Goal: Task Accomplishment & Management: Complete application form

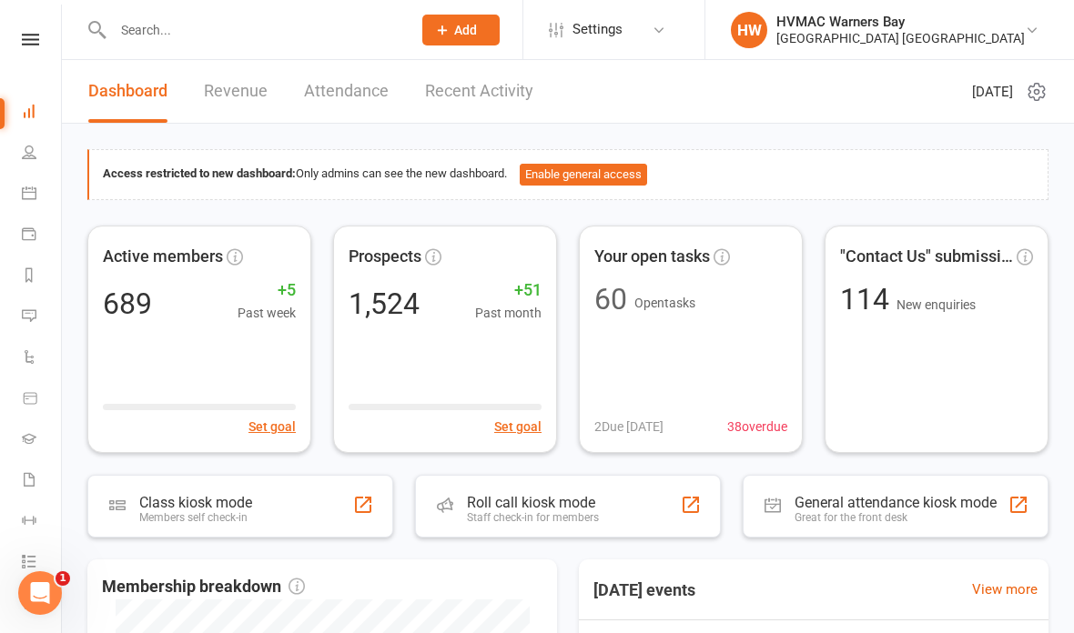
click at [233, 40] on input "text" at bounding box center [252, 29] width 291 height 25
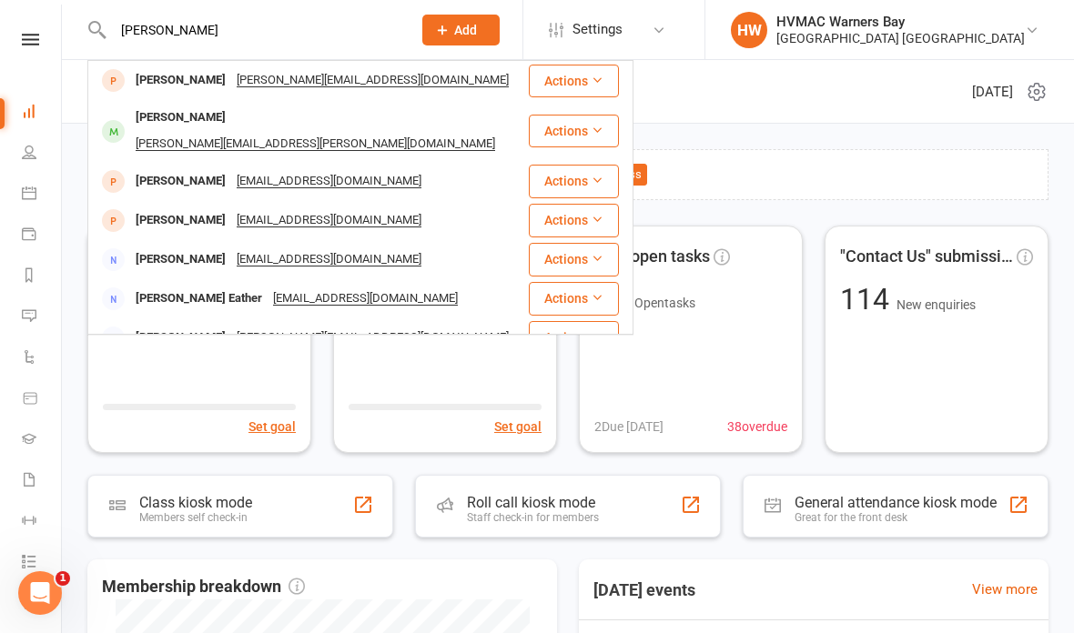
type input "[PERSON_NAME]"
click at [147, 81] on div "[PERSON_NAME]" at bounding box center [180, 80] width 101 height 26
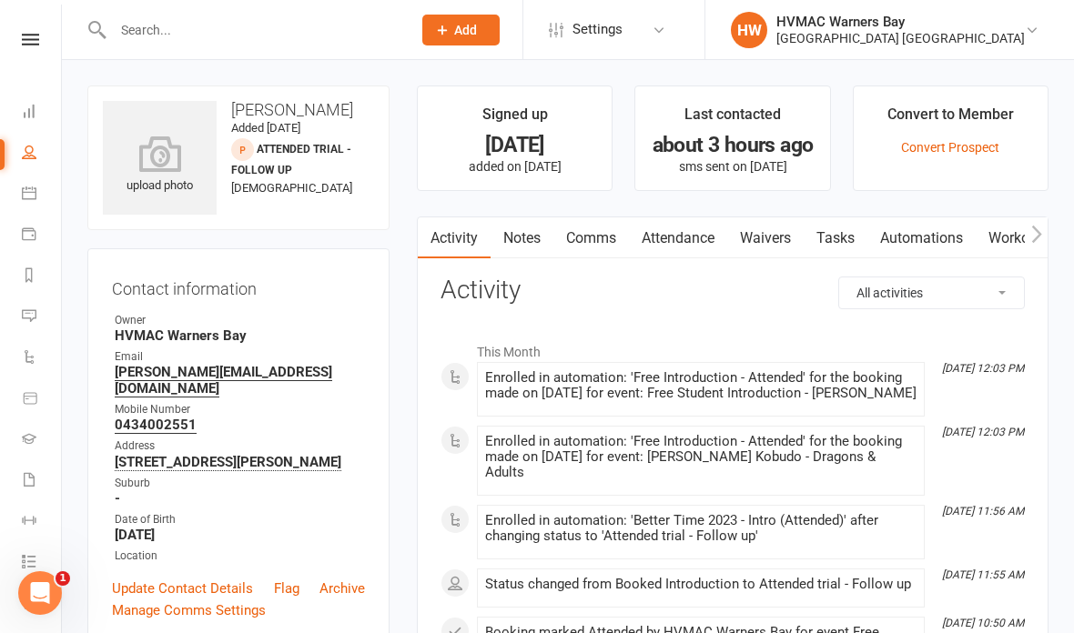
click at [769, 240] on link "Waivers" at bounding box center [765, 239] width 76 height 42
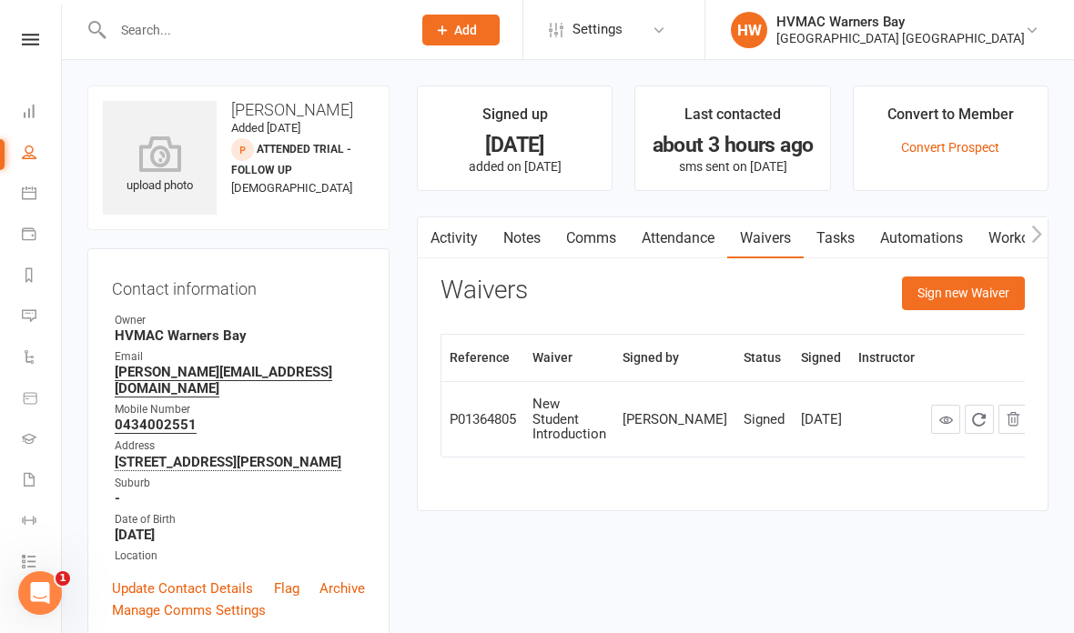
click at [962, 289] on button "Sign new Waiver" at bounding box center [963, 293] width 123 height 33
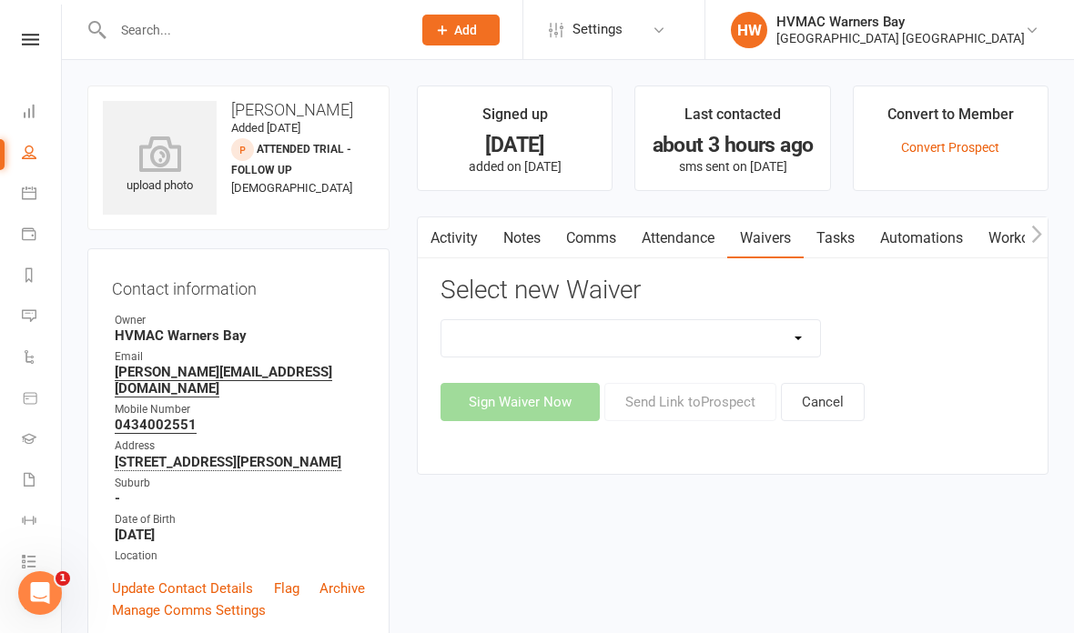
click at [744, 333] on select "Cancellation Form Cancellation Form - Kinder Kicks Fitness Challenge Goals Asse…" at bounding box center [630, 338] width 379 height 36
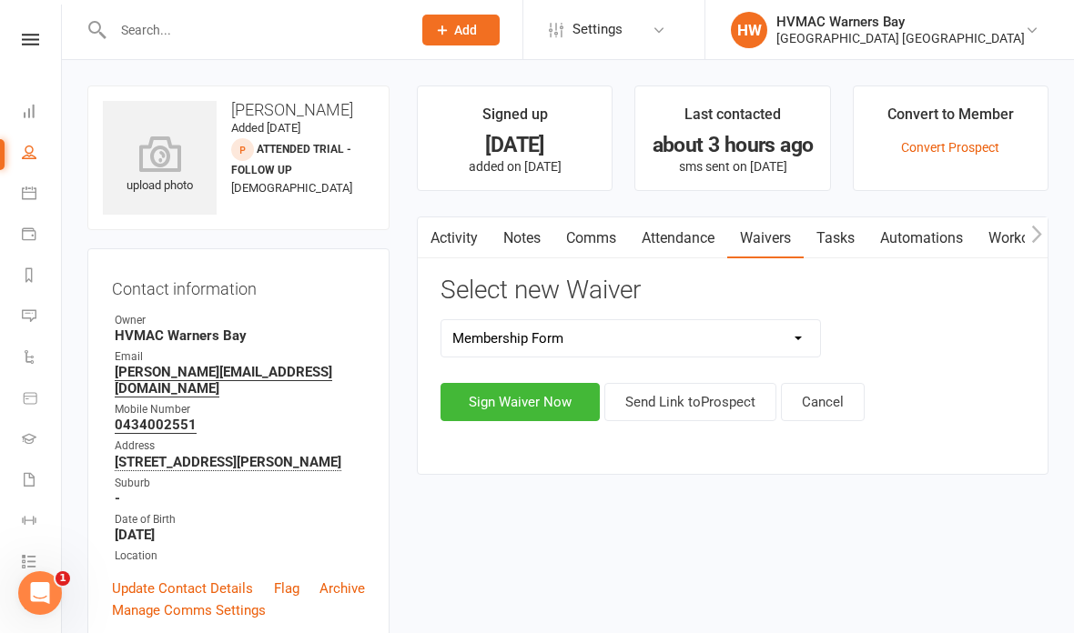
click at [613, 336] on select "Cancellation Form Cancellation Form - Kinder Kicks Fitness Challenge Goals Asse…" at bounding box center [630, 338] width 379 height 36
select select "7078"
click at [510, 406] on button "Sign Waiver Now" at bounding box center [519, 402] width 159 height 38
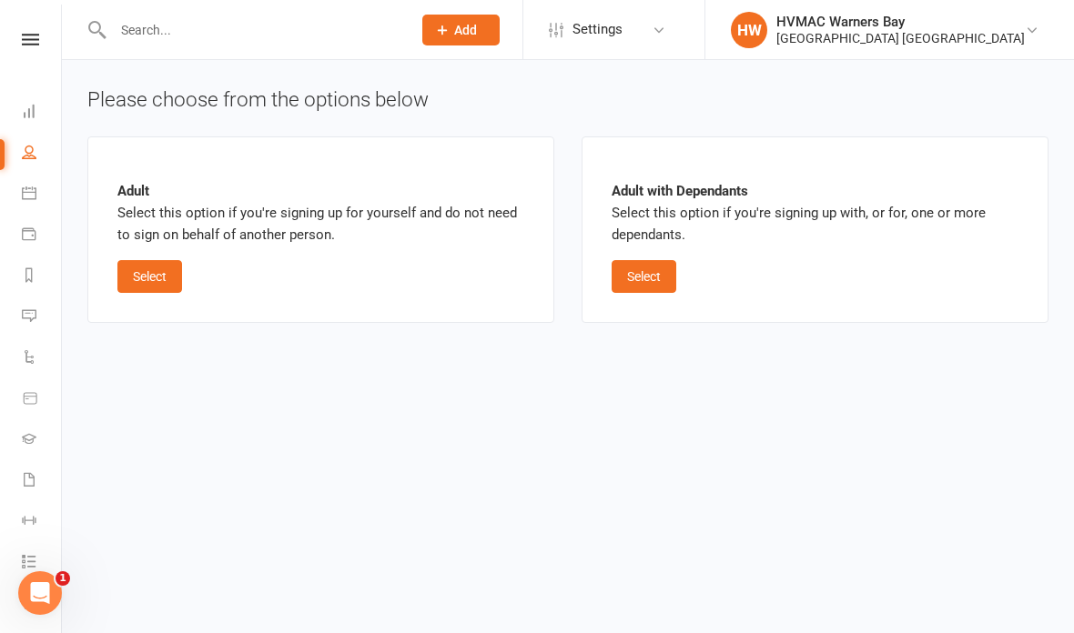
click at [162, 268] on button "Select" at bounding box center [149, 276] width 65 height 33
select select "bank_account"
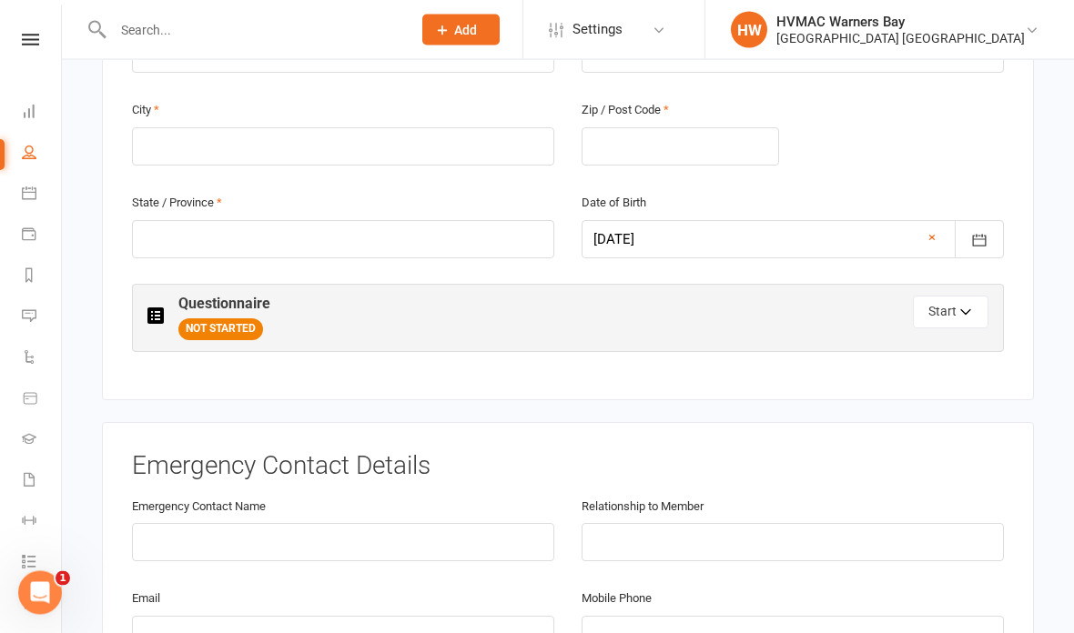
scroll to position [734, 0]
click at [960, 309] on icon "button" at bounding box center [966, 315] width 13 height 13
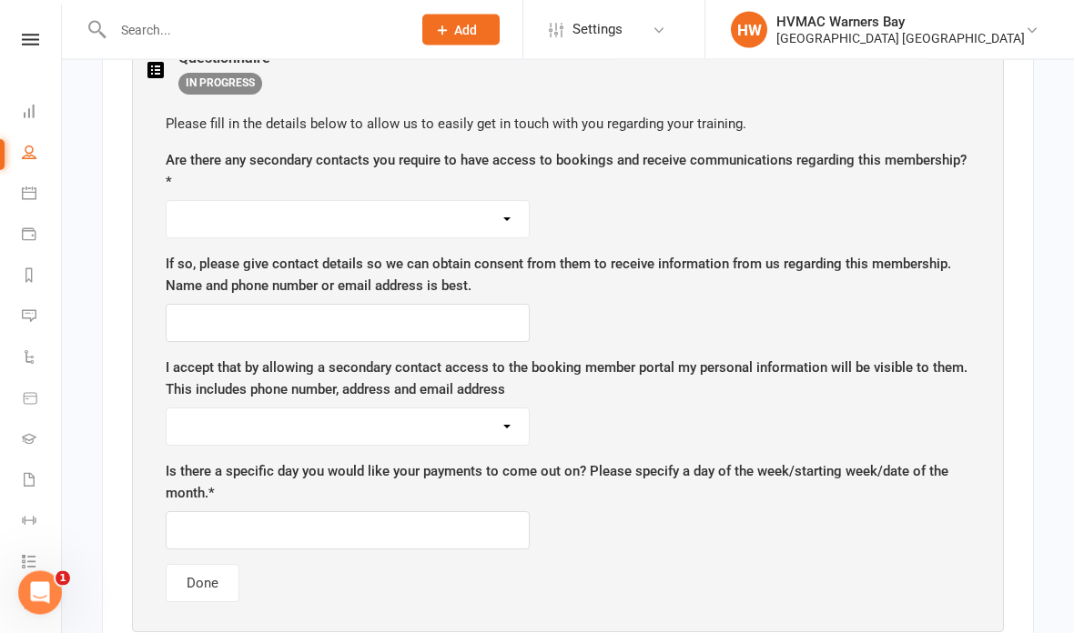
scroll to position [980, 0]
click at [438, 218] on select "Yes No" at bounding box center [348, 219] width 362 height 36
select select "No"
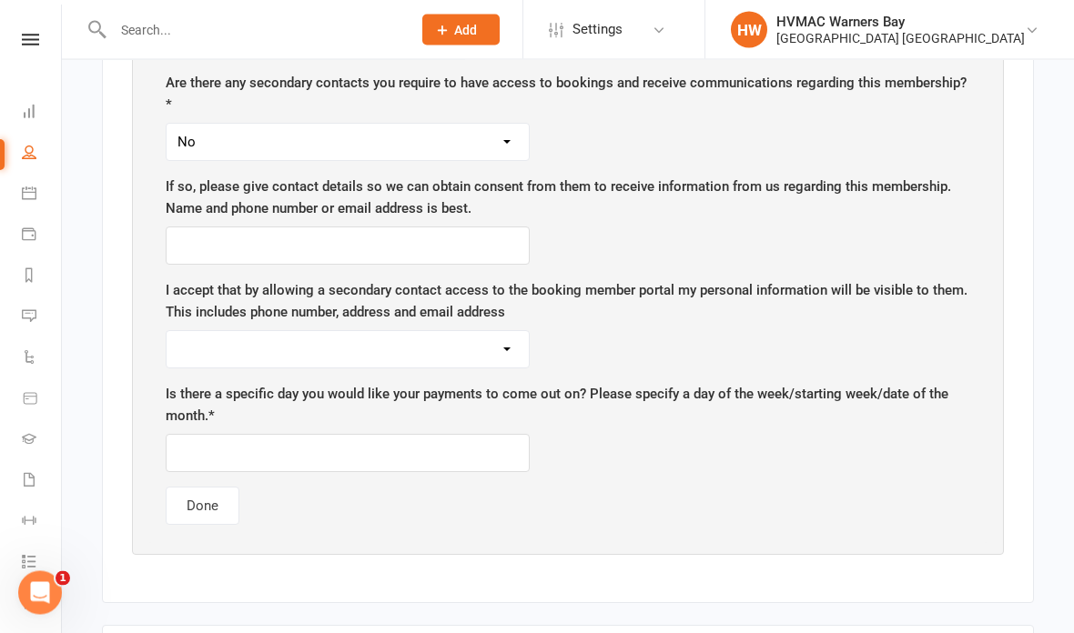
scroll to position [1079, 0]
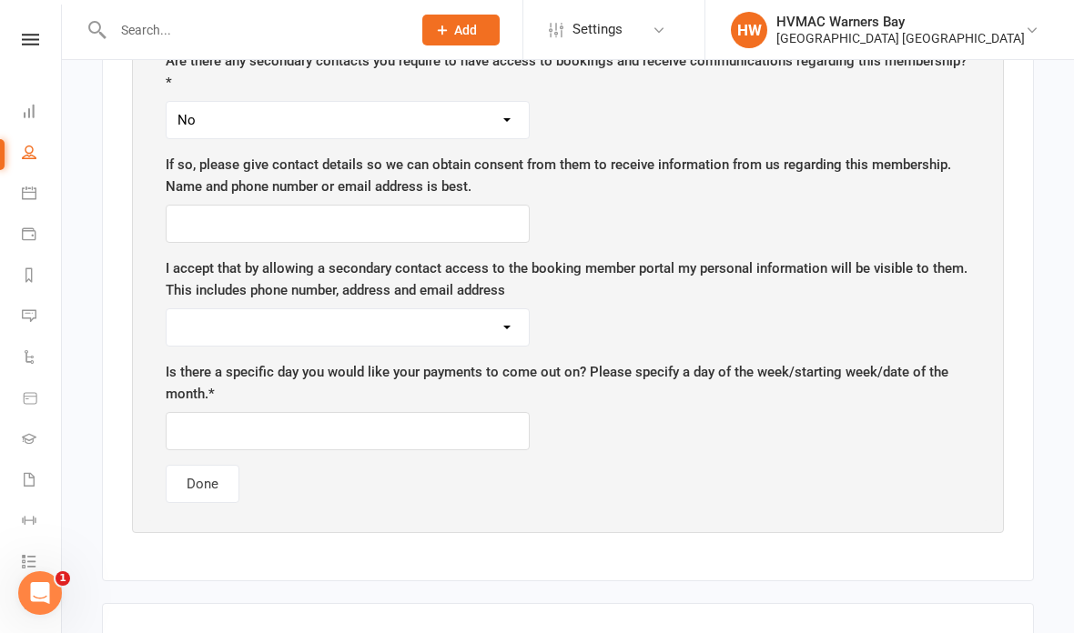
click at [446, 319] on select "Yes No" at bounding box center [348, 327] width 362 height 36
select select "No"
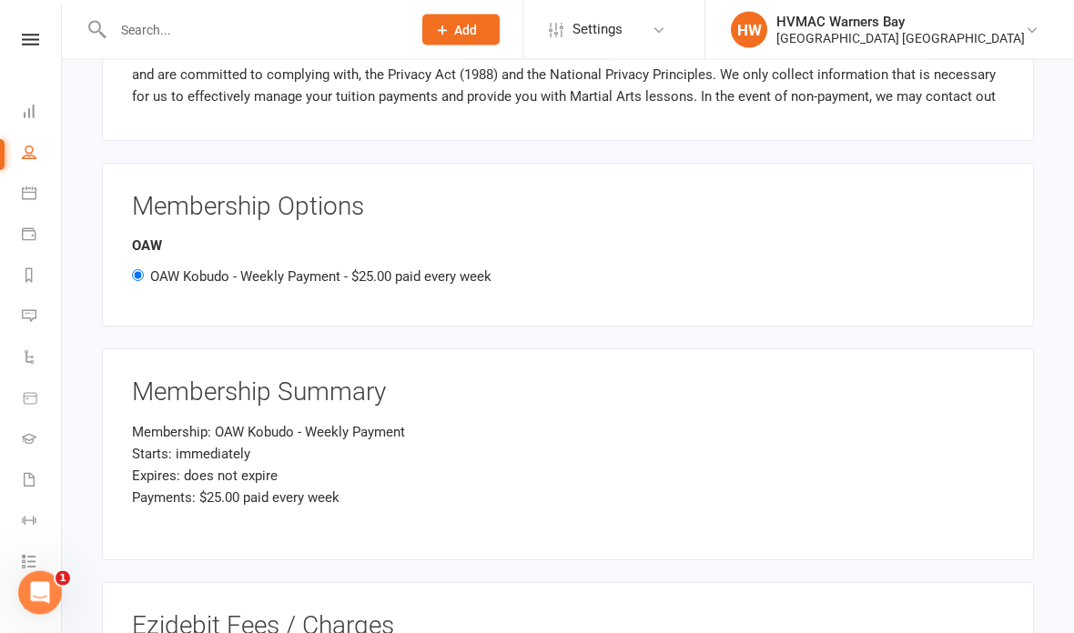
scroll to position [2535, 0]
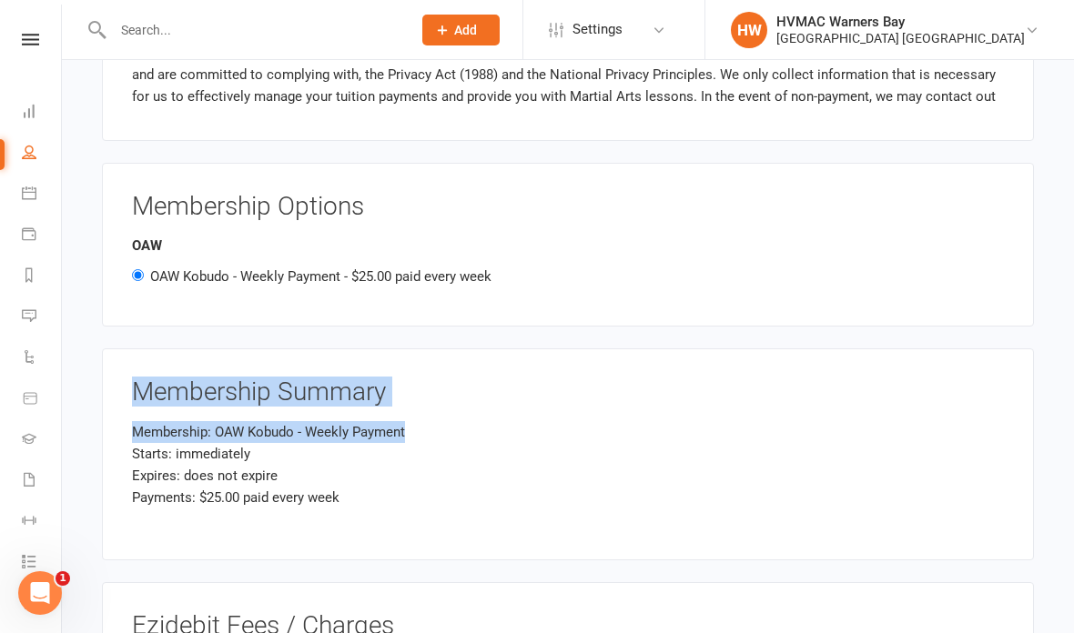
click at [537, 280] on div "Membership Options OAW OAW Kobudo - Weekly Payment - $25.00 paid every week" at bounding box center [568, 245] width 932 height 165
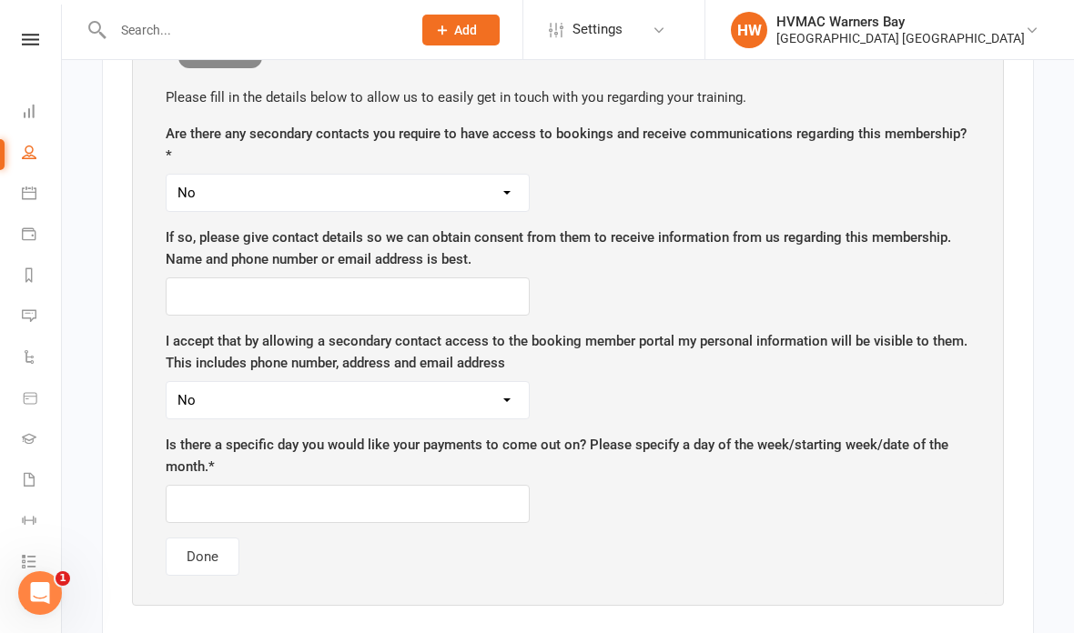
scroll to position [1030, 0]
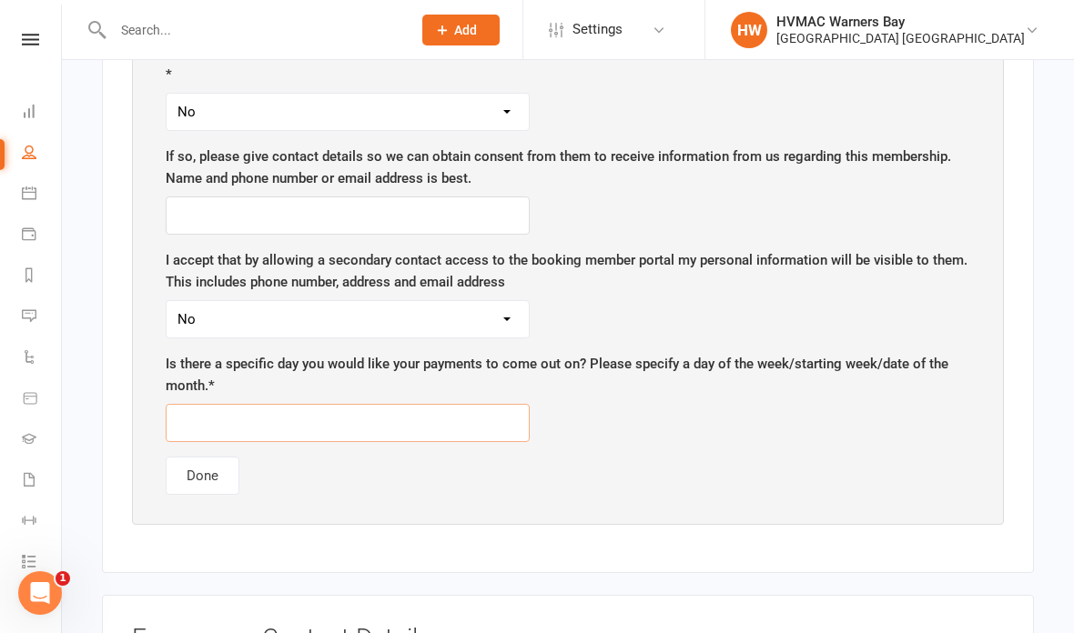
click at [448, 415] on input "text" at bounding box center [348, 423] width 364 height 38
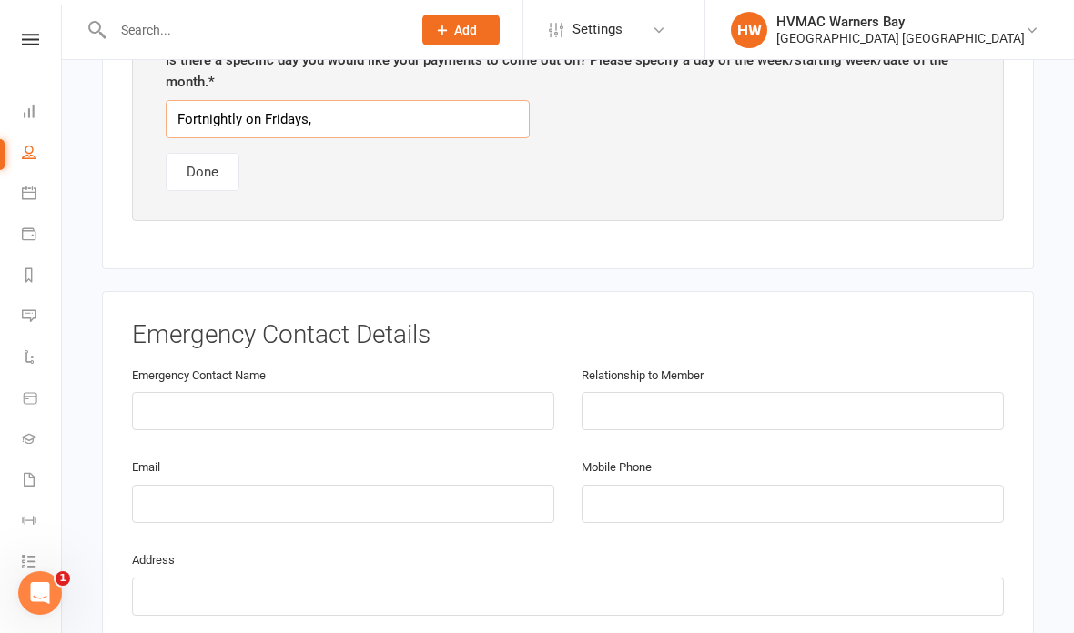
scroll to position [1375, 0]
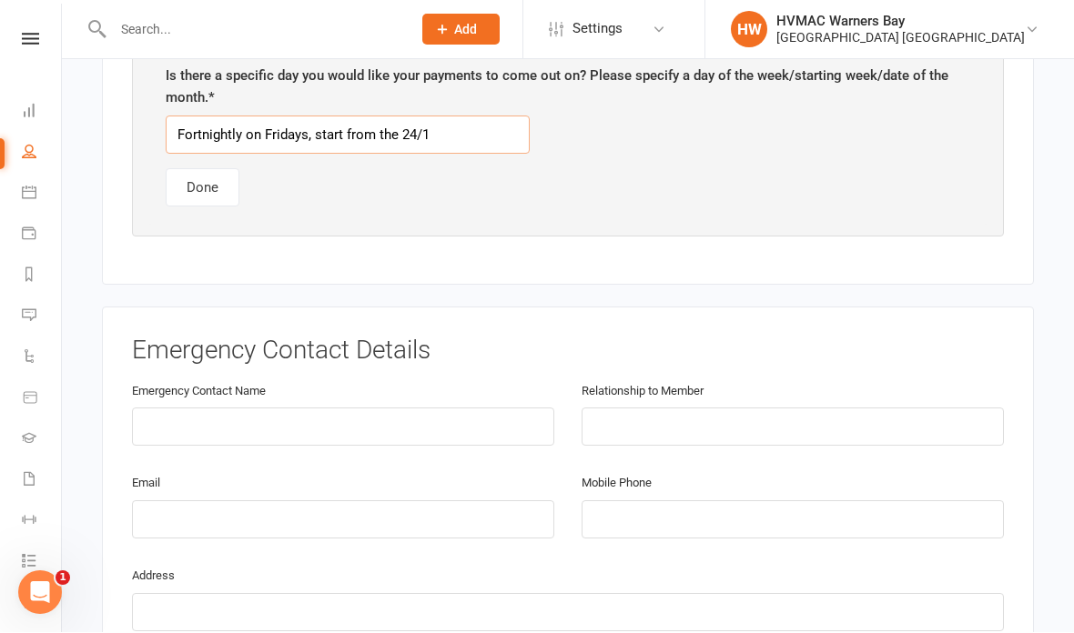
type input "Fortnightly on Fridays, start from the 24/10"
click at [188, 177] on button "Done" at bounding box center [203, 188] width 74 height 38
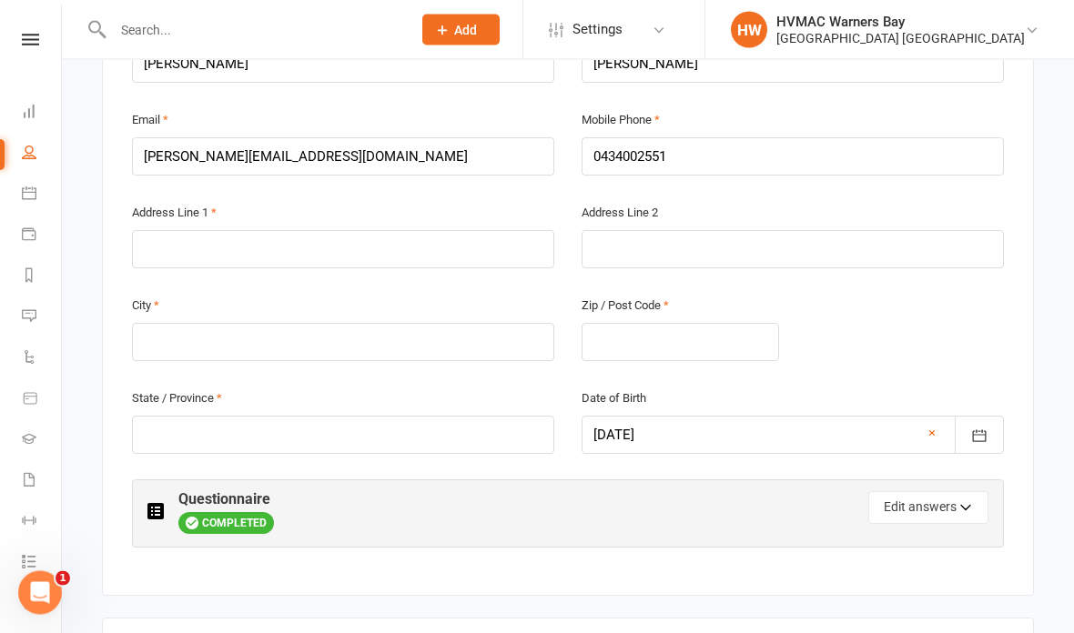
scroll to position [540, 0]
click at [337, 229] on input "text" at bounding box center [343, 248] width 422 height 38
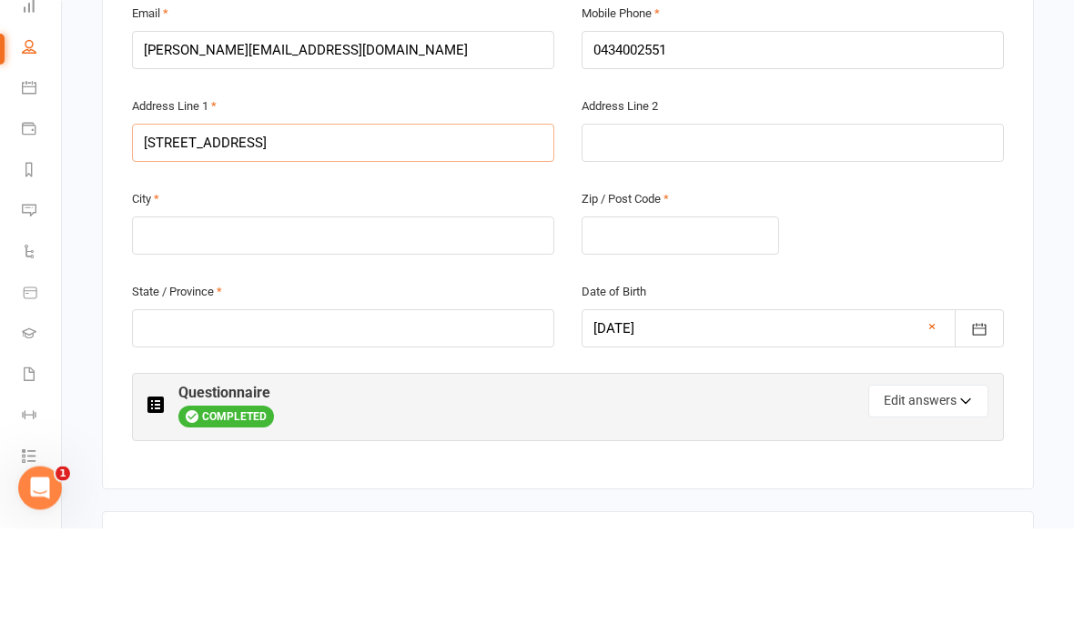
click at [177, 229] on input "20 Hybiscus Close" at bounding box center [343, 248] width 422 height 38
click at [183, 229] on input "20 Hybiscus Close" at bounding box center [343, 248] width 422 height 38
click at [167, 229] on input "20 Hybiscus Close" at bounding box center [343, 248] width 422 height 38
type input "20 Hibiscus Close"
click at [199, 322] on input "text" at bounding box center [343, 341] width 422 height 38
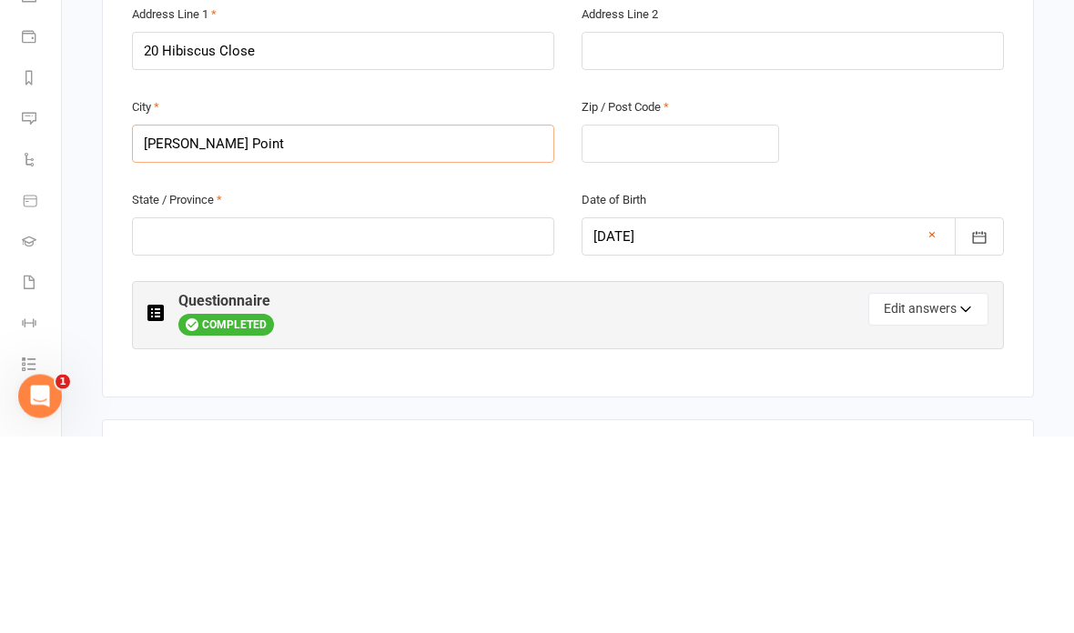
type input "Speers Point"
click at [686, 322] on input "text" at bounding box center [680, 341] width 197 height 38
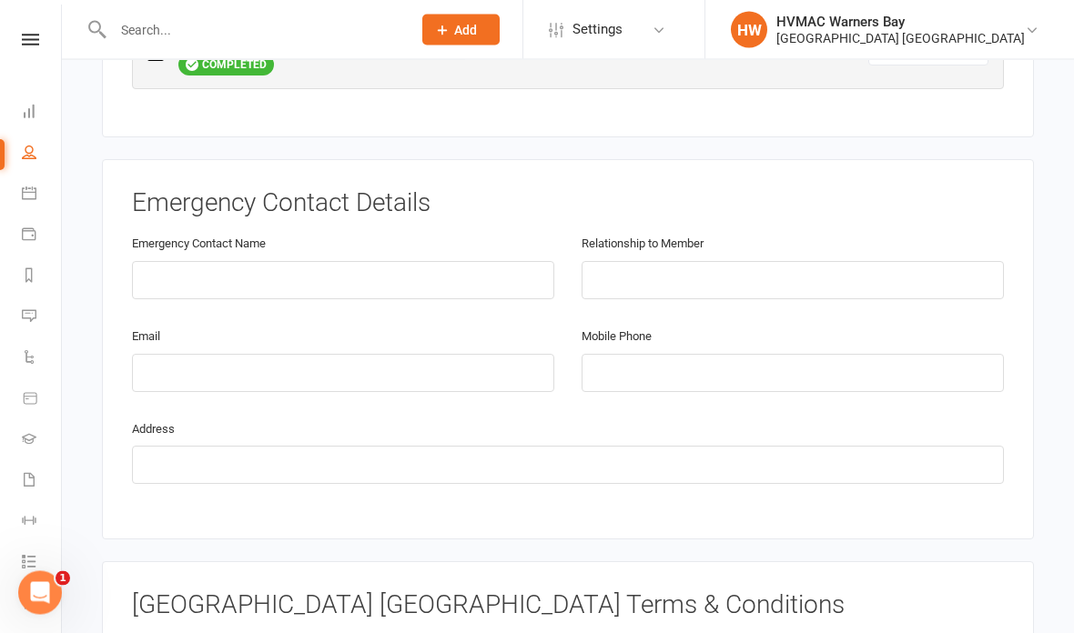
scroll to position [997, 0]
type input "2284"
click at [410, 274] on input "text" at bounding box center [343, 280] width 422 height 38
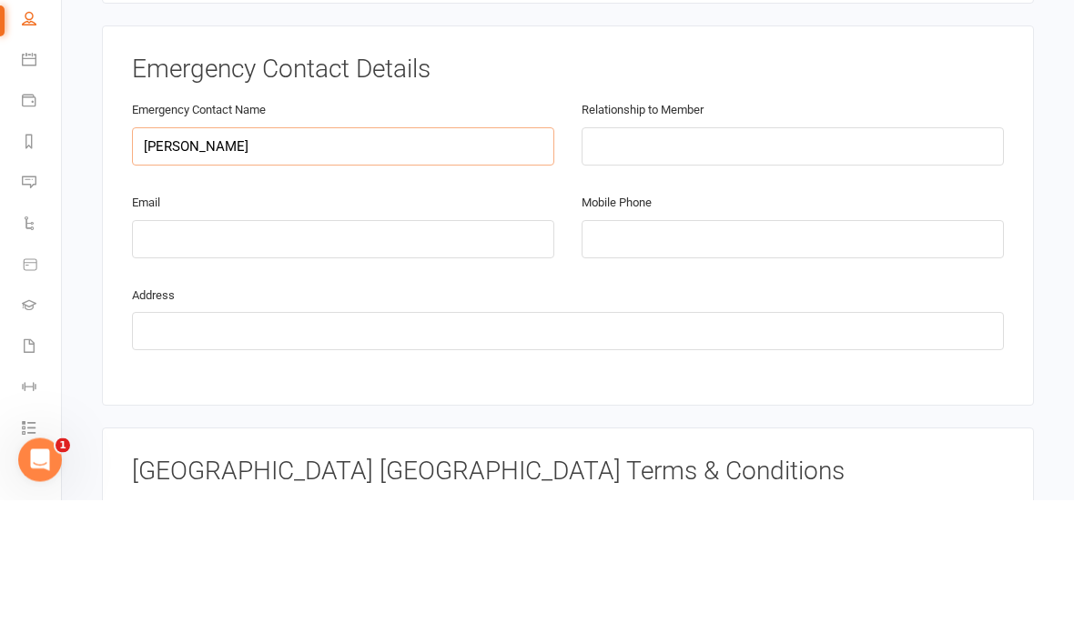
type input "Patrick"
click at [696, 261] on input "text" at bounding box center [793, 280] width 422 height 38
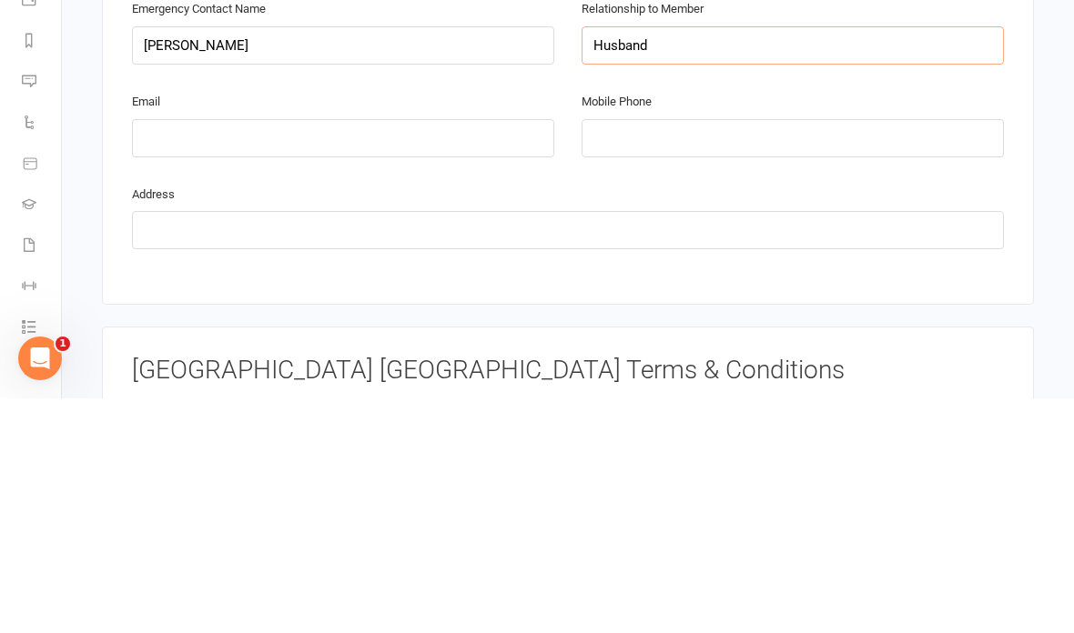
type input "Husband"
click at [688, 354] on input "tel" at bounding box center [793, 373] width 422 height 38
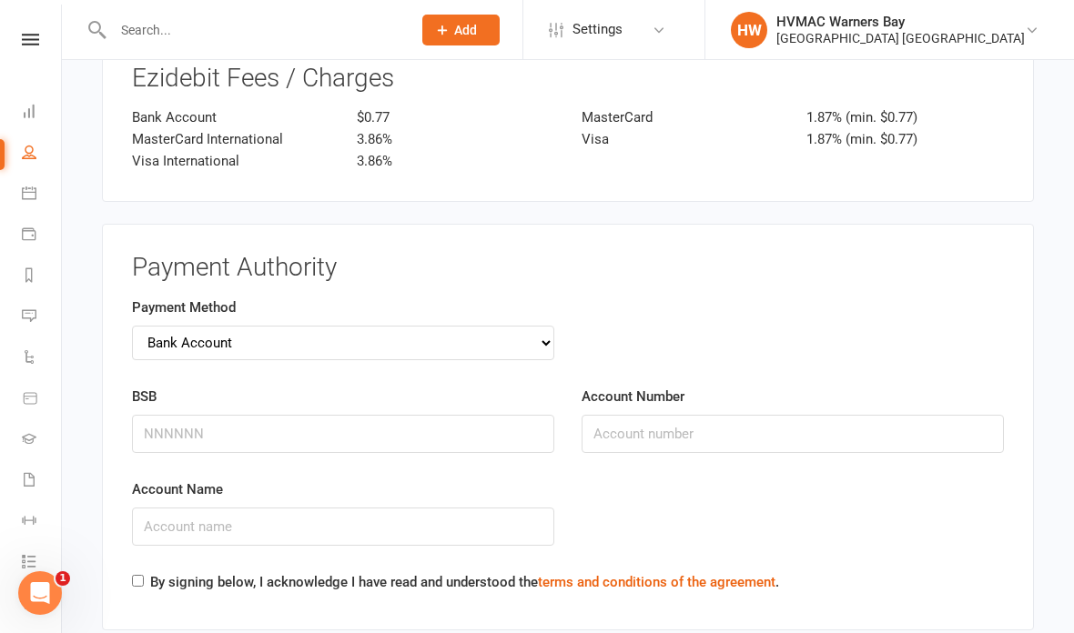
scroll to position [2535, 0]
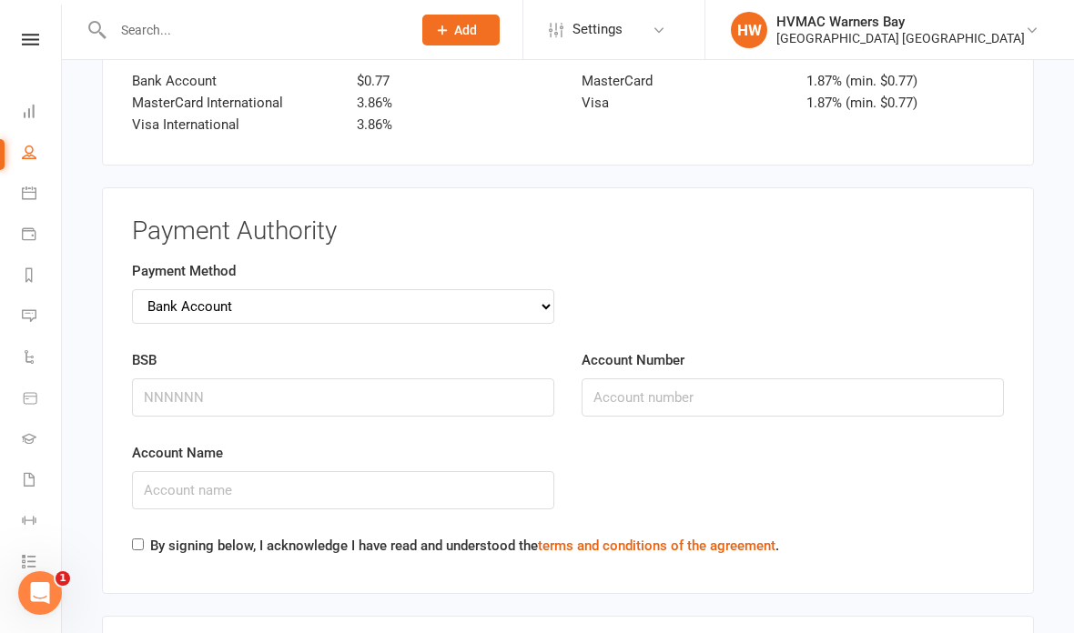
type input "0479137035"
click at [337, 379] on input "BSB" at bounding box center [343, 398] width 422 height 38
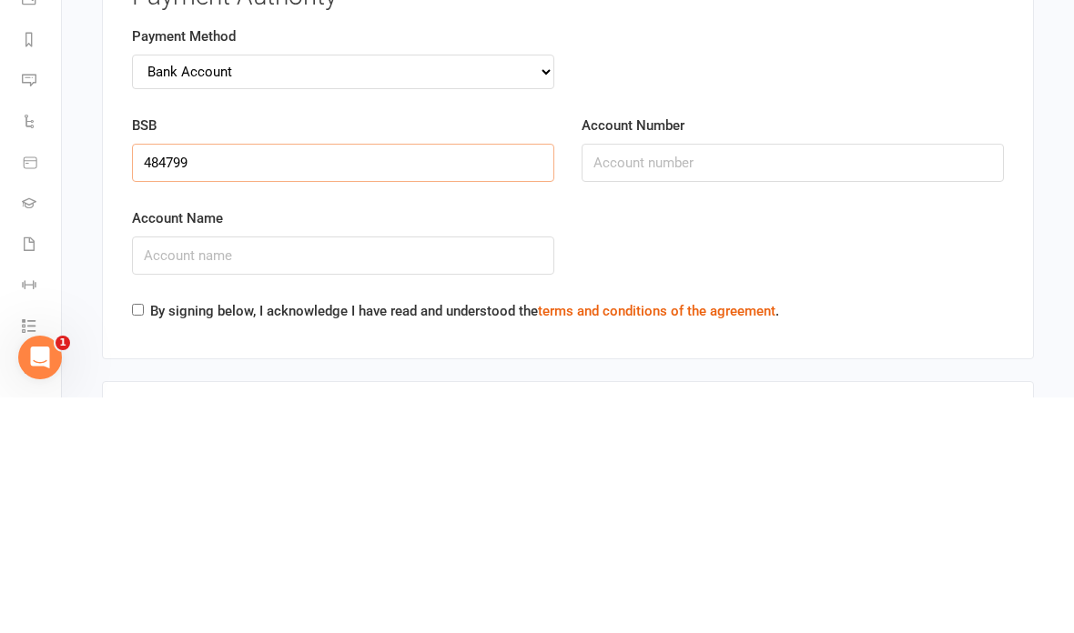
type input "484799"
click at [700, 379] on input "Account Number" at bounding box center [793, 398] width 422 height 38
type input "121570048"
click at [362, 472] on input "Account Name" at bounding box center [343, 491] width 422 height 38
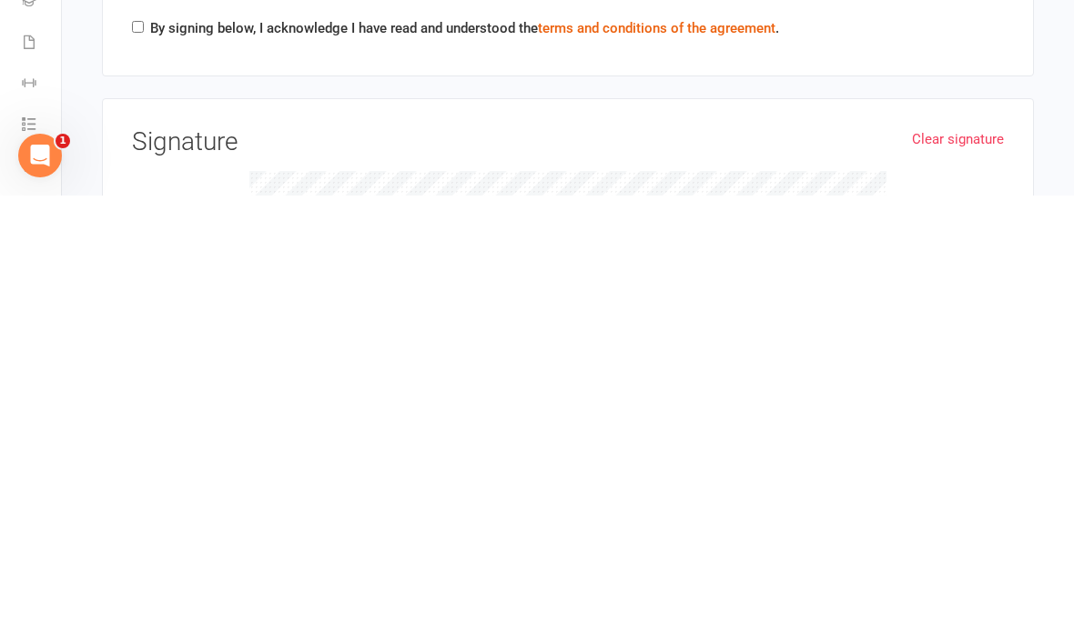
scroll to position [2680, 0]
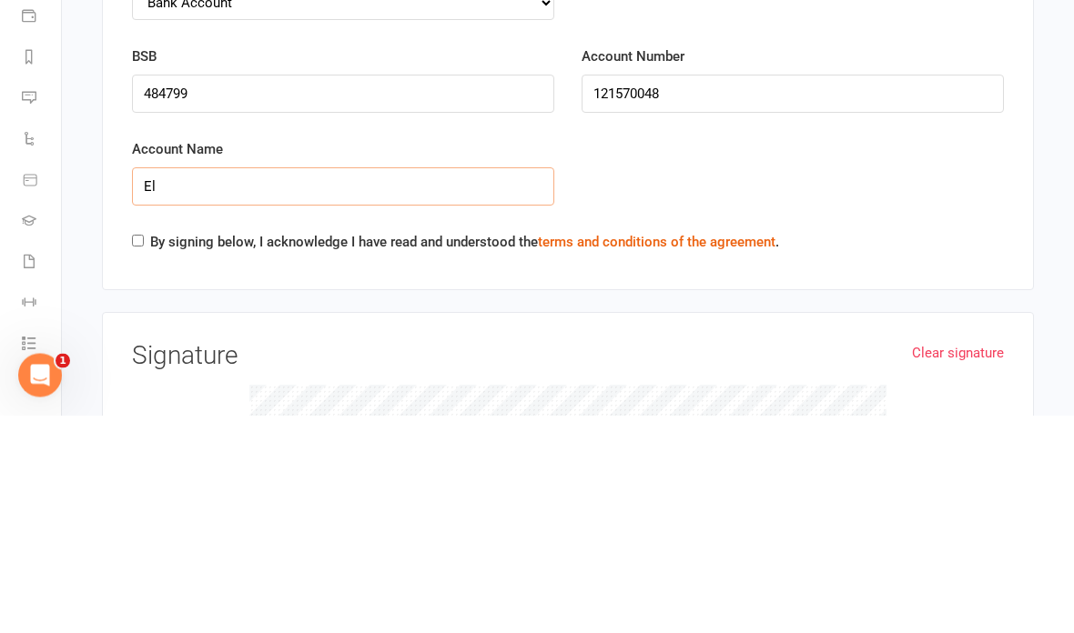
type input "E"
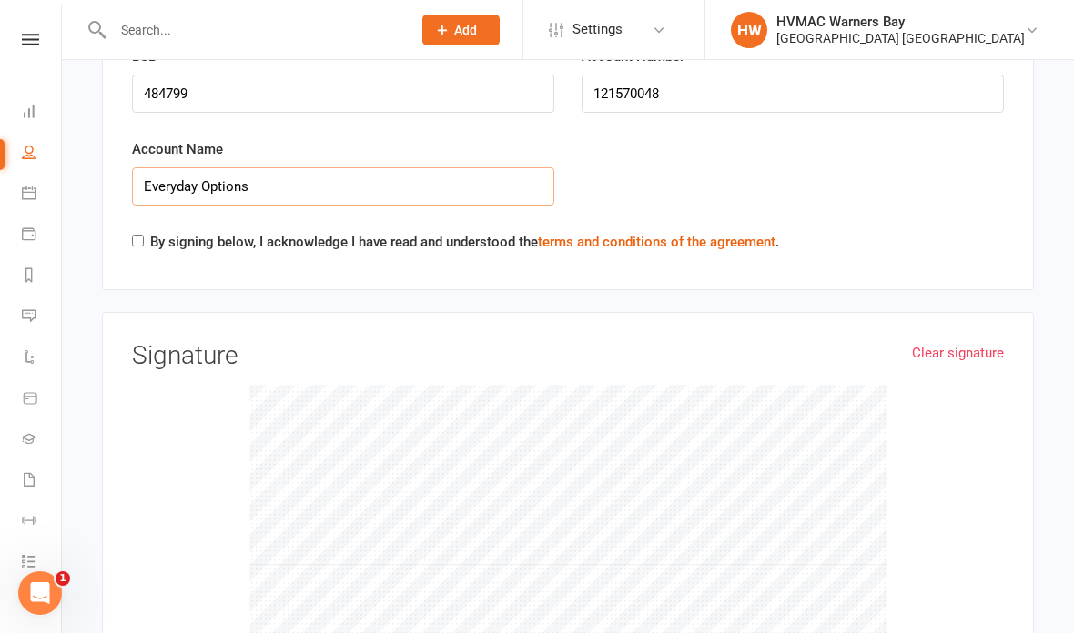
type input "Everyday Options"
click at [142, 235] on input "By signing below, I acknowledge I have read and understood the terms and condit…" at bounding box center [138, 241] width 12 height 12
checkbox input "true"
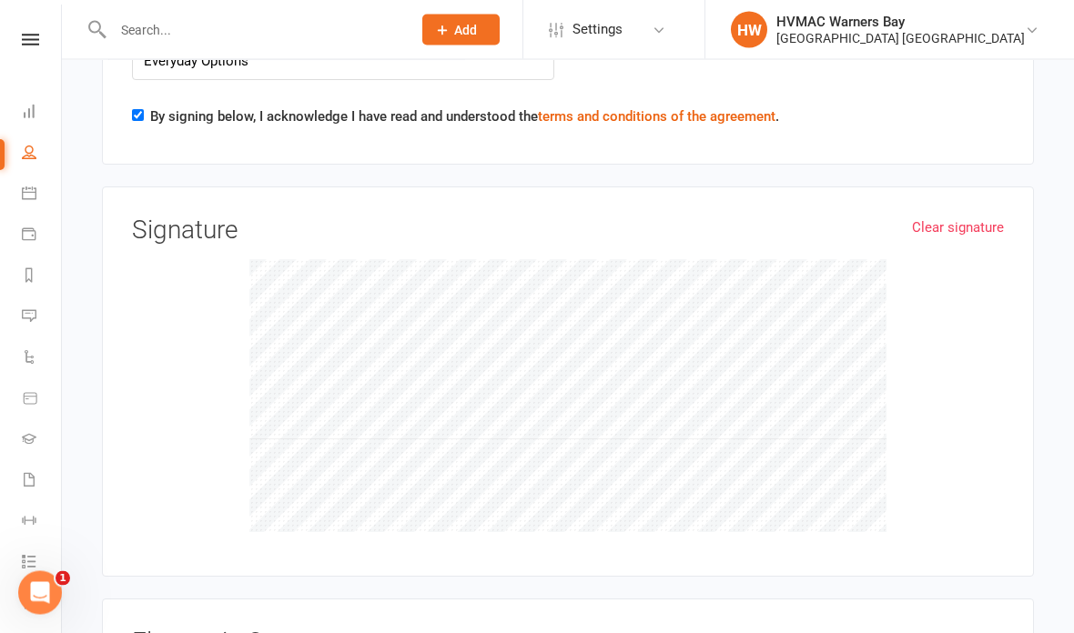
scroll to position [3024, 0]
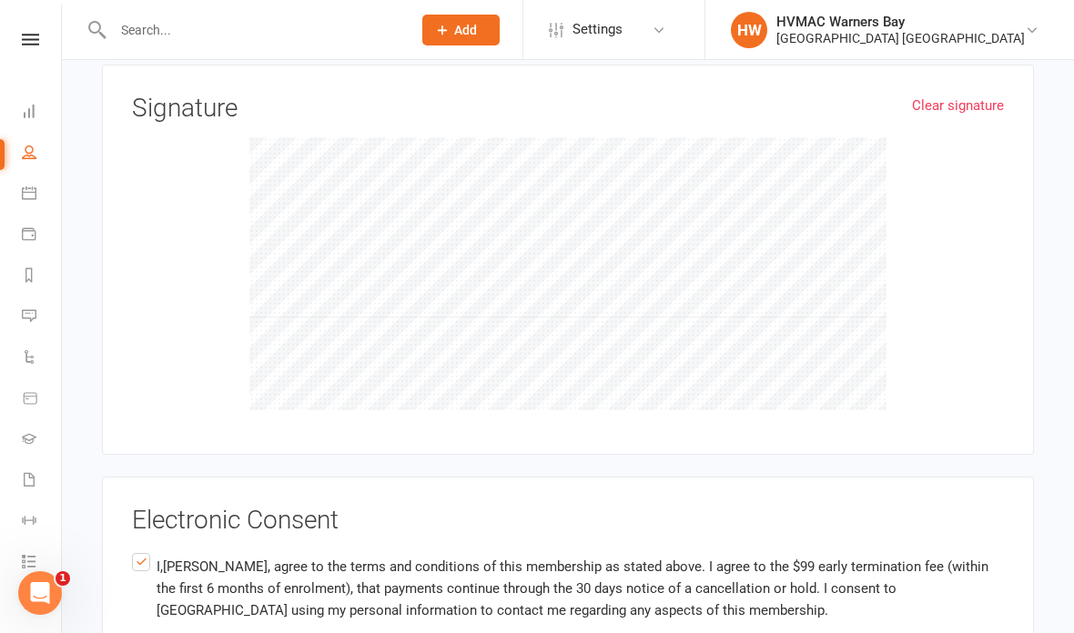
scroll to position [3225, 0]
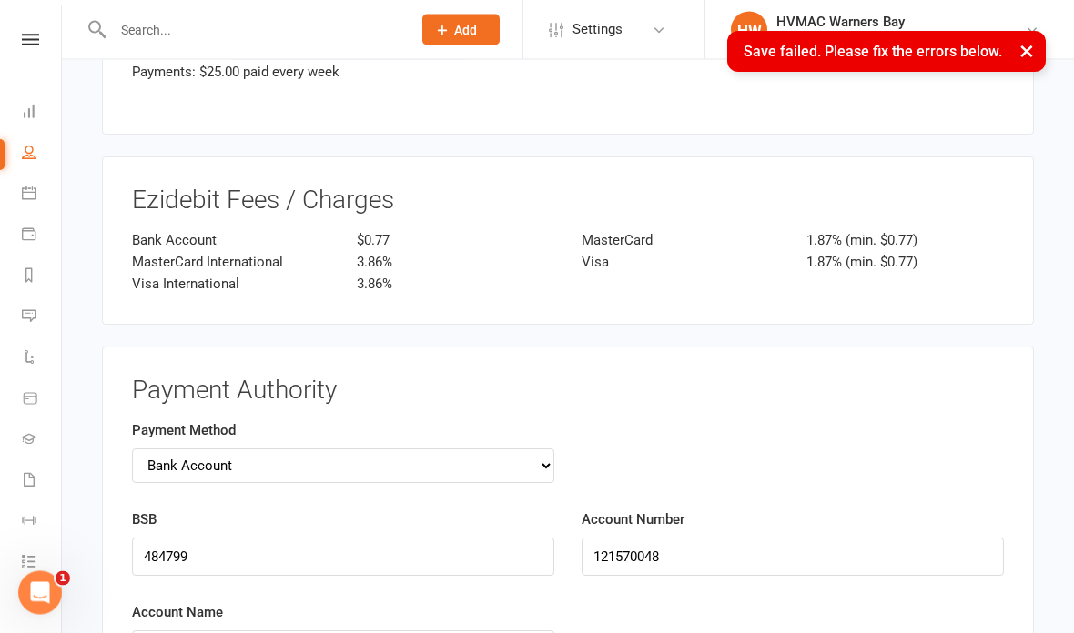
scroll to position [709, 0]
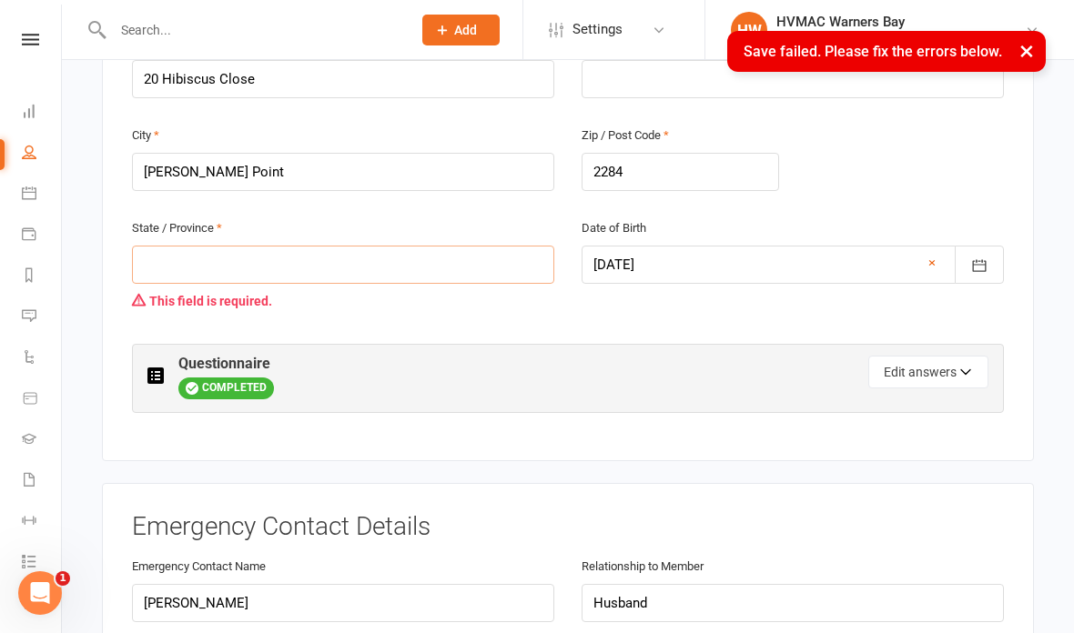
click at [355, 261] on input "text" at bounding box center [343, 265] width 422 height 38
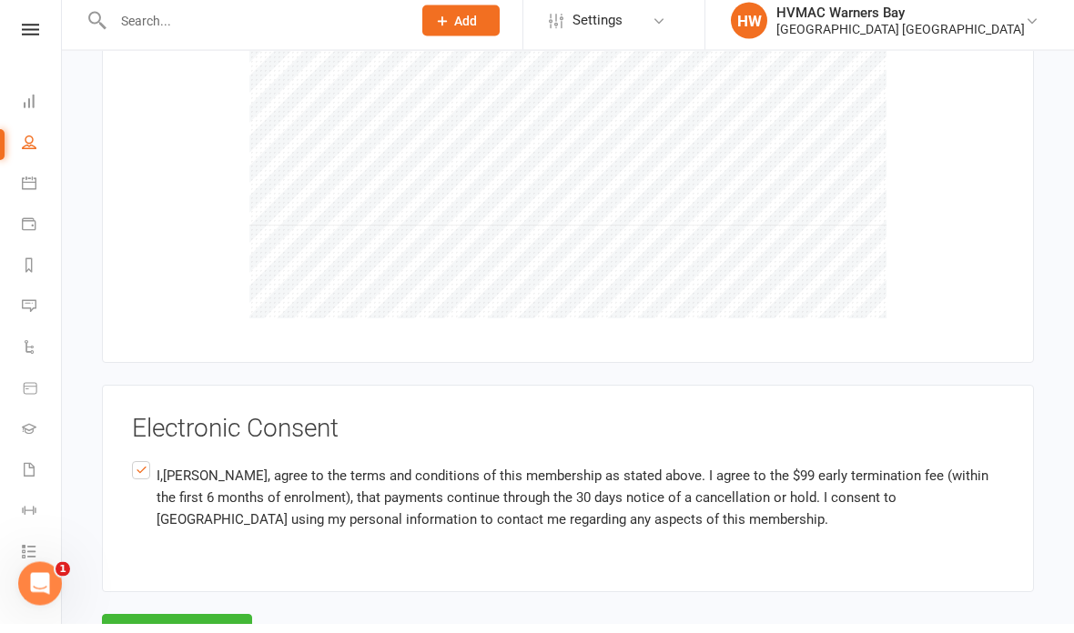
scroll to position [3260, 0]
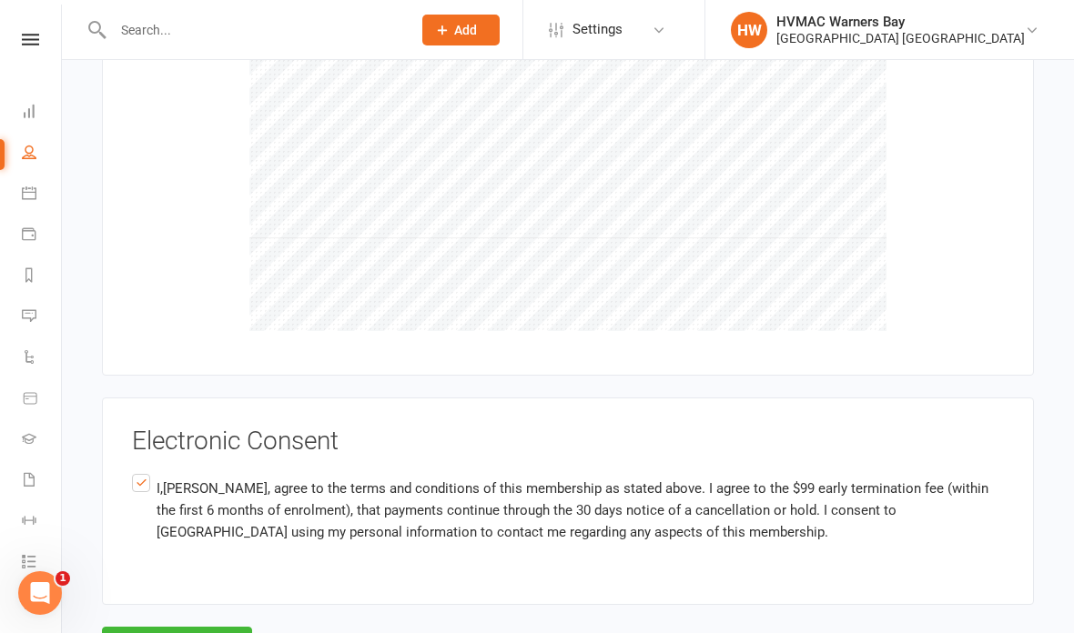
type input "NSW"
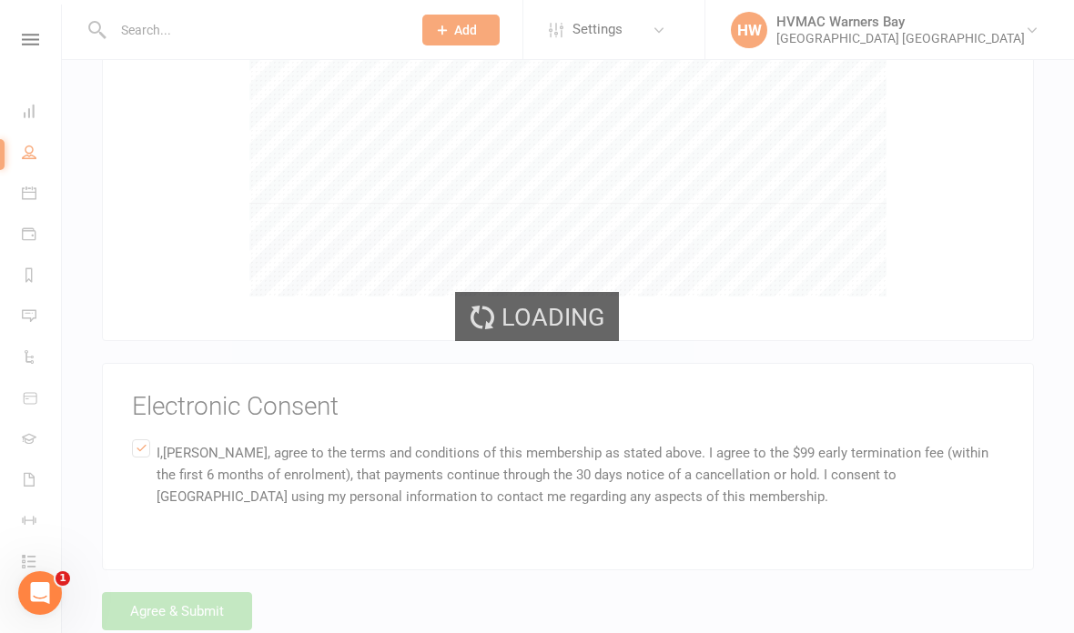
scroll to position [3225, 0]
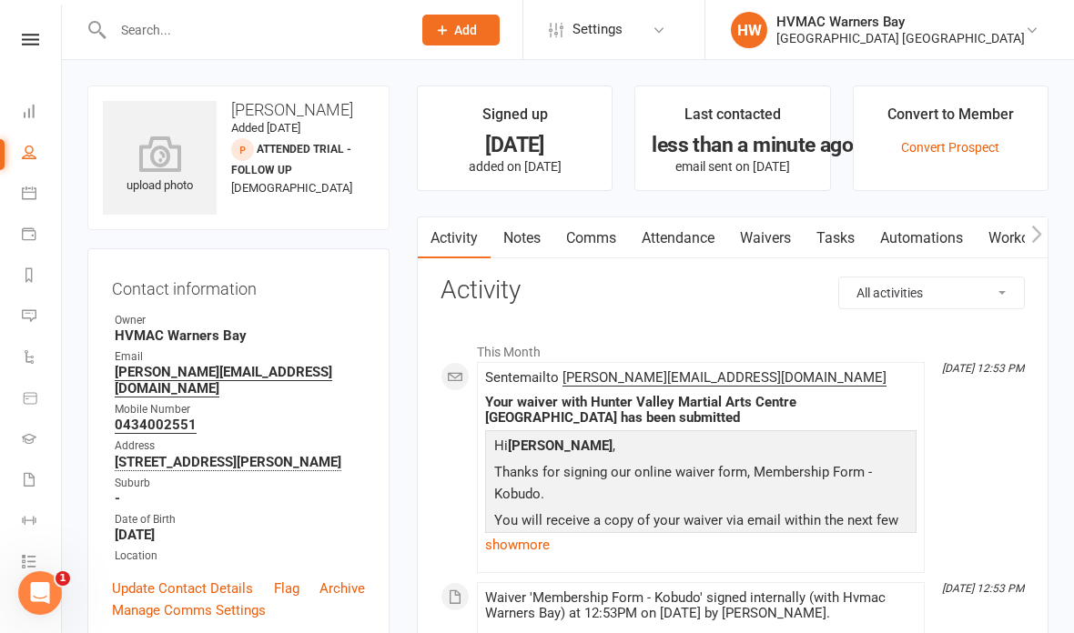
click at [516, 229] on link "Notes" at bounding box center [522, 239] width 63 height 42
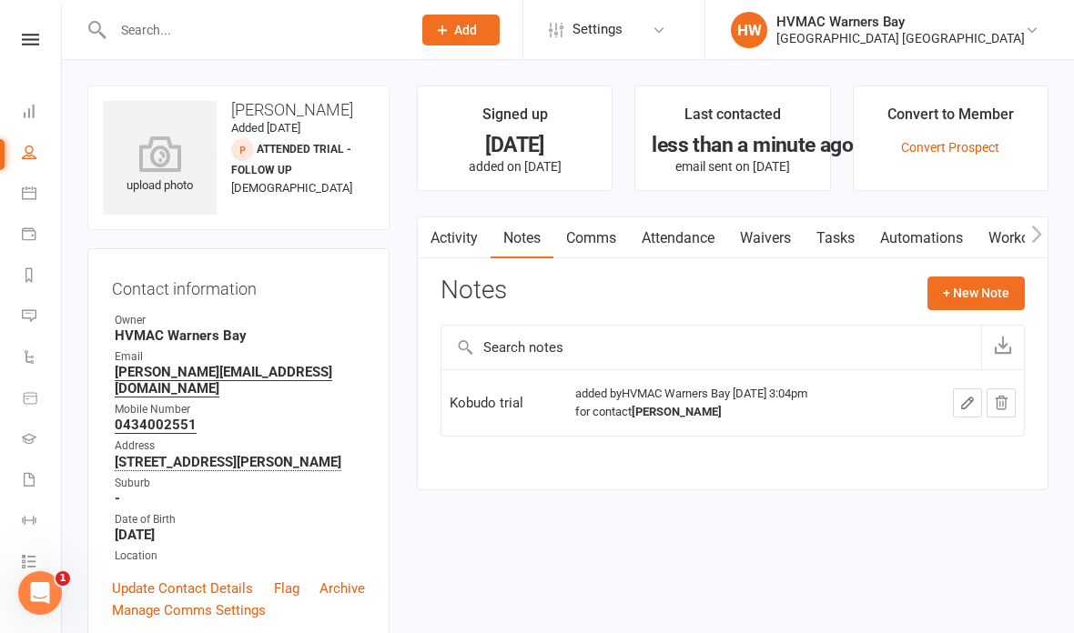
click at [974, 283] on button "+ New Note" at bounding box center [975, 293] width 97 height 33
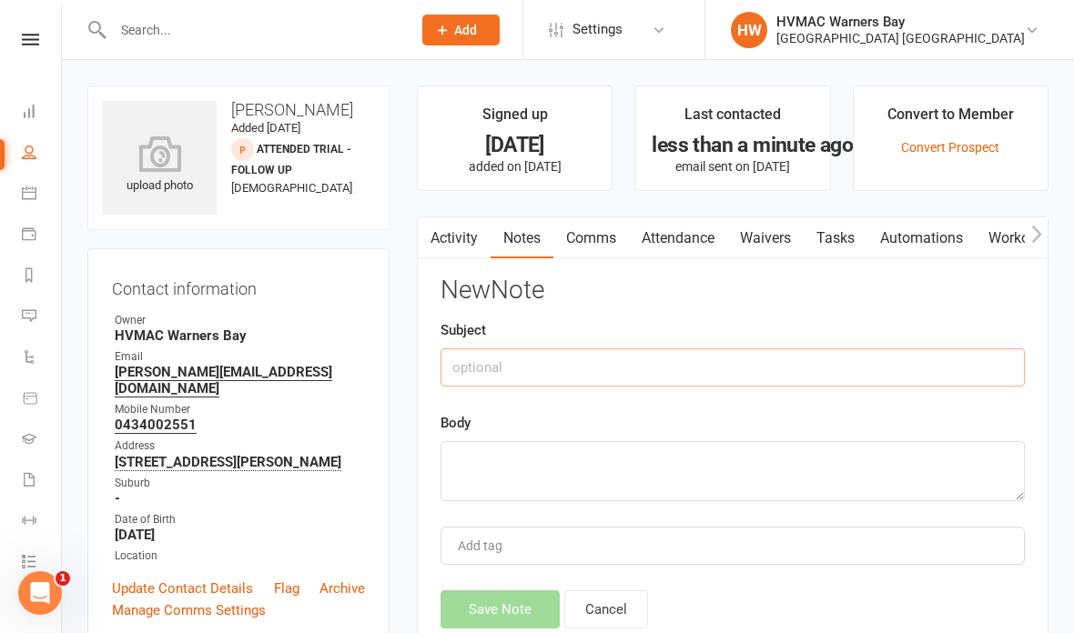
click at [903, 369] on input "text" at bounding box center [732, 368] width 584 height 38
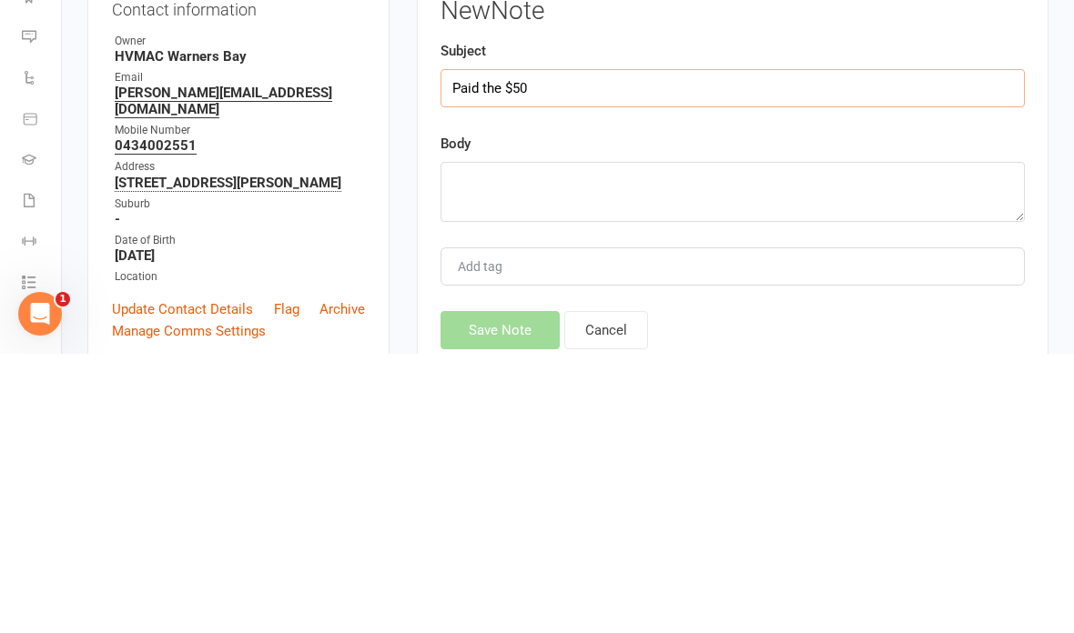
type input "Paid the $50"
click at [612, 441] on textarea at bounding box center [732, 471] width 584 height 60
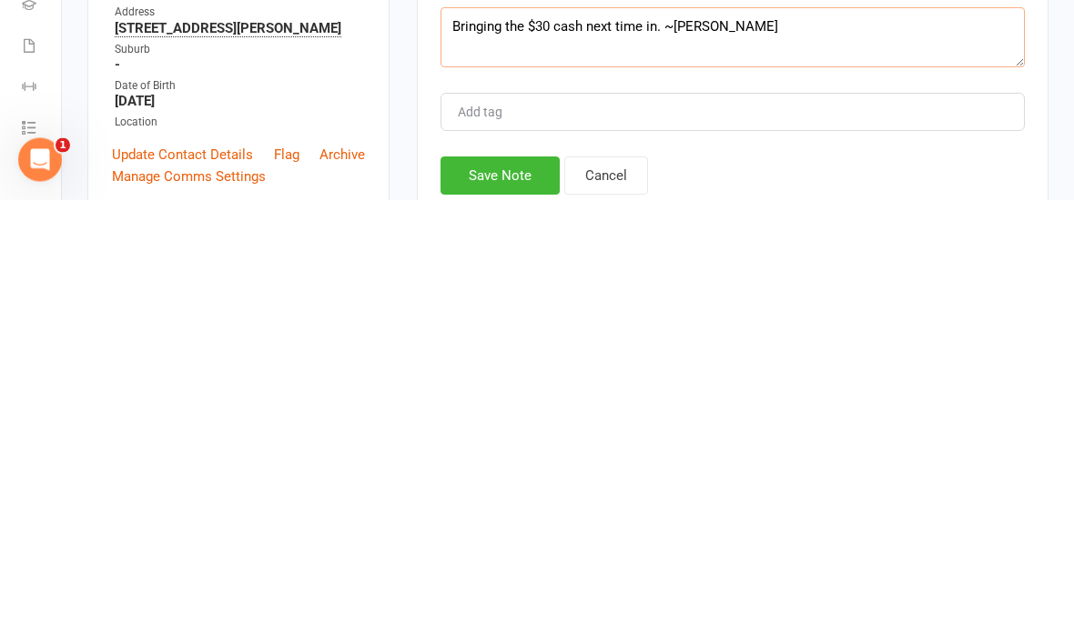
type textarea "Bringing the $30 cash next time in. ~Christina"
click at [515, 591] on button "Save Note" at bounding box center [499, 610] width 119 height 38
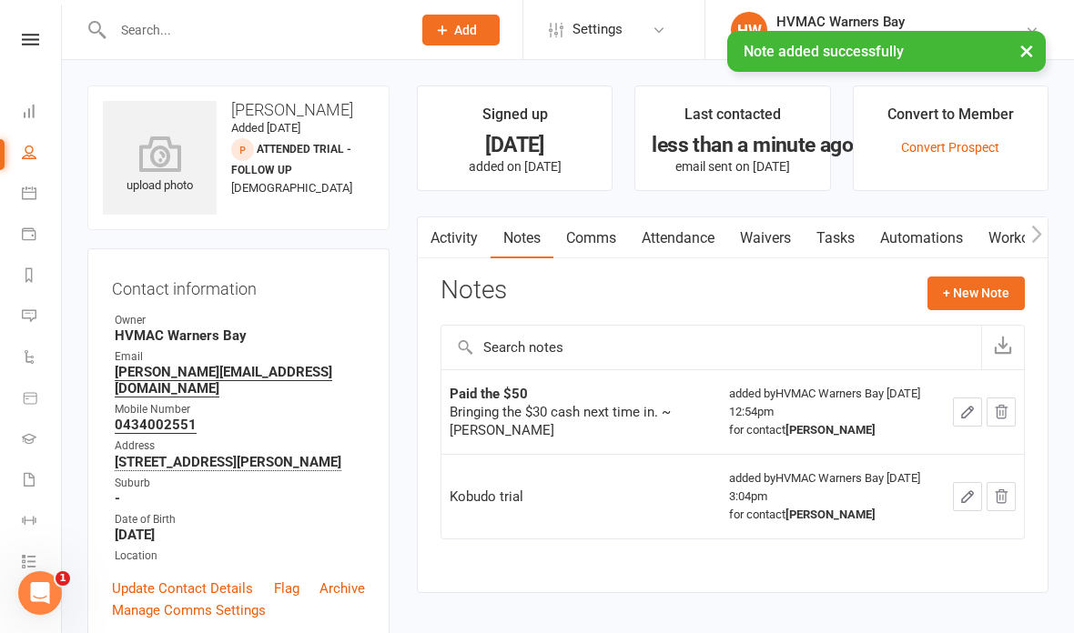
click at [740, 241] on link "Waivers" at bounding box center [765, 239] width 76 height 42
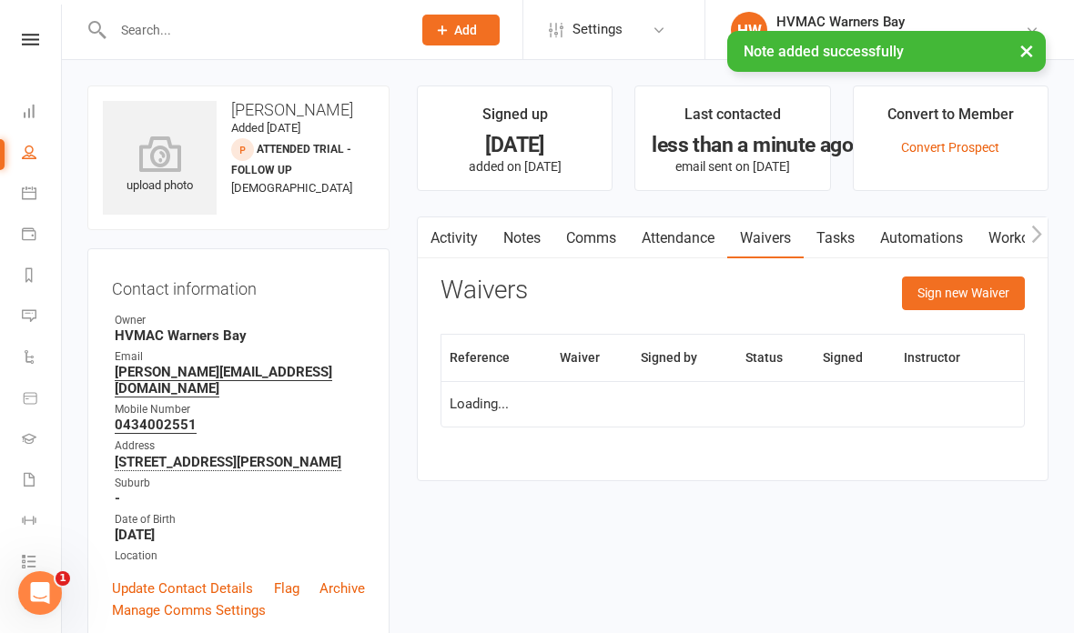
click at [969, 297] on button "Sign new Waiver" at bounding box center [963, 293] width 123 height 33
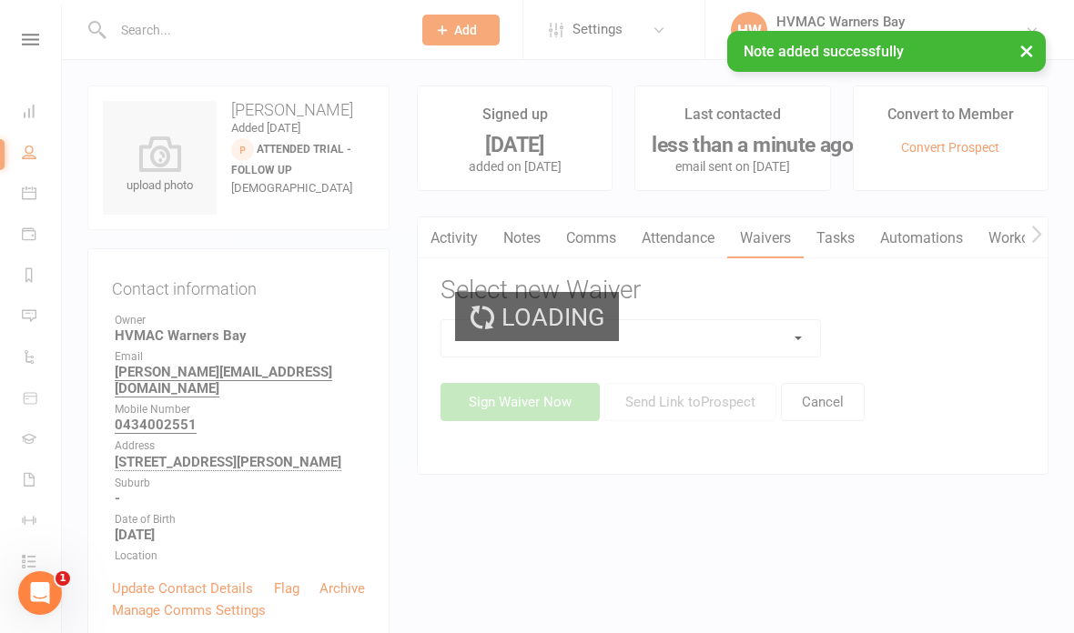
click at [718, 328] on div "Loading" at bounding box center [537, 316] width 1074 height 633
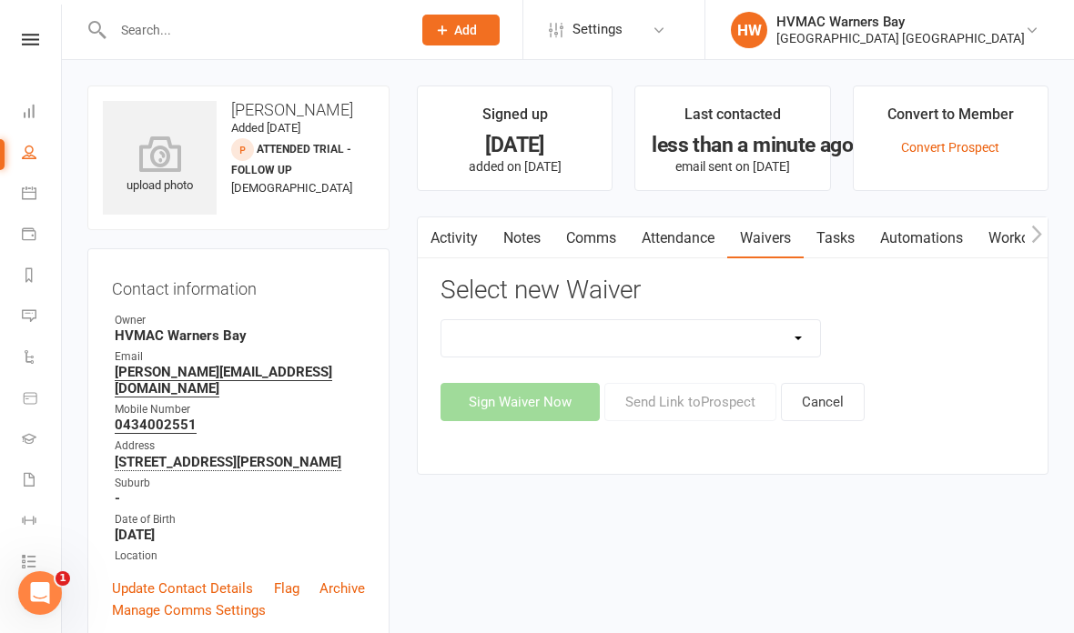
click at [695, 333] on select "Cancellation Form Cancellation Form - Kinder Kicks Fitness Challenge Goals Asse…" at bounding box center [630, 338] width 379 height 36
select select "5751"
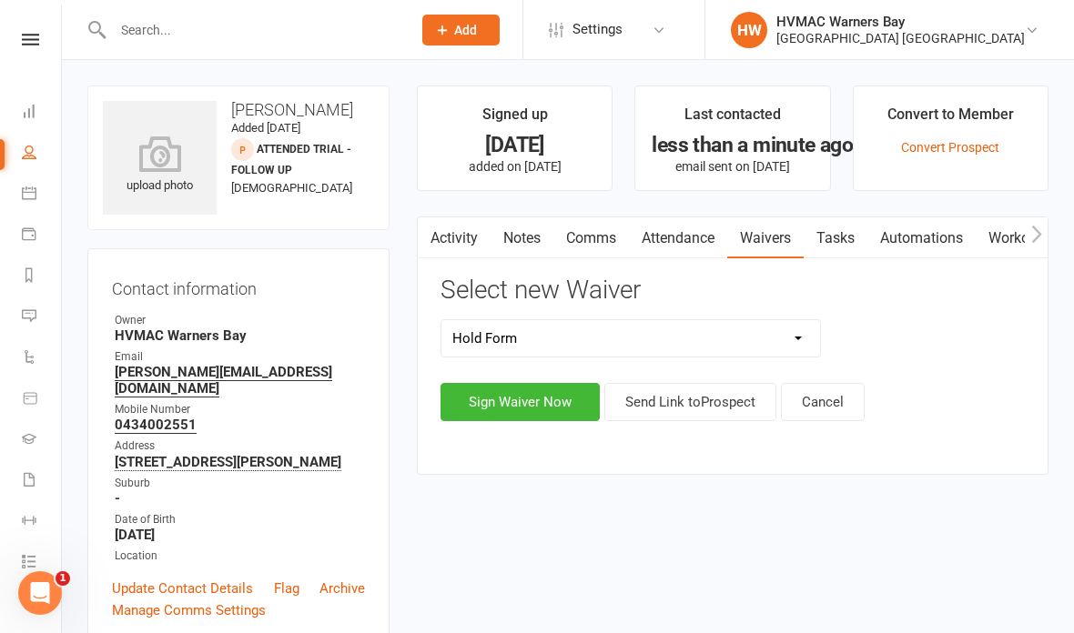
click at [545, 410] on button "Sign Waiver Now" at bounding box center [519, 402] width 159 height 38
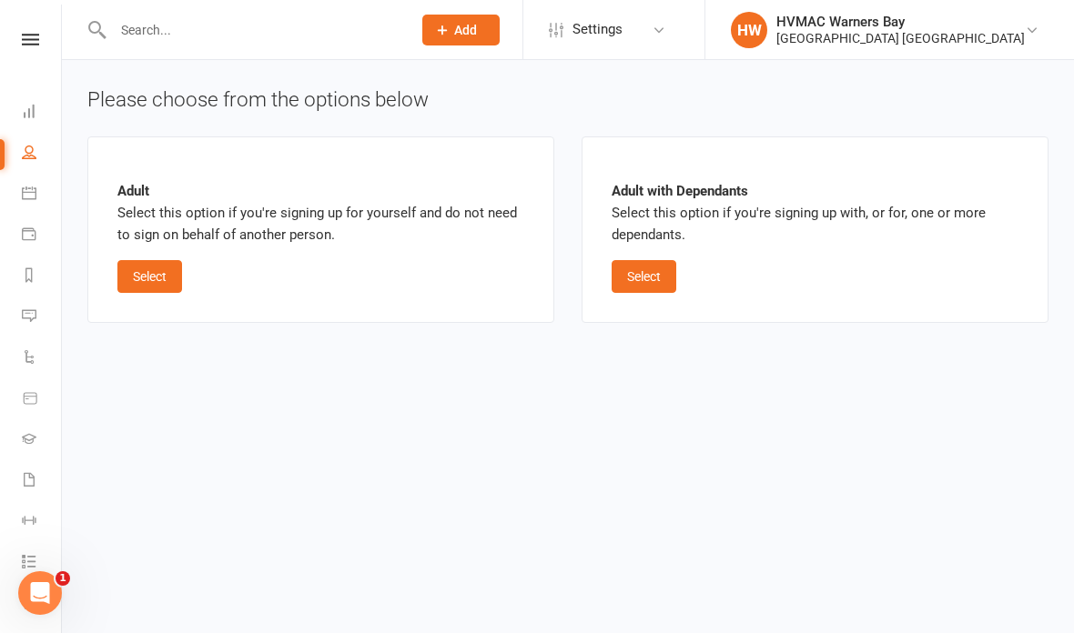
click at [157, 274] on button "Select" at bounding box center [149, 276] width 65 height 33
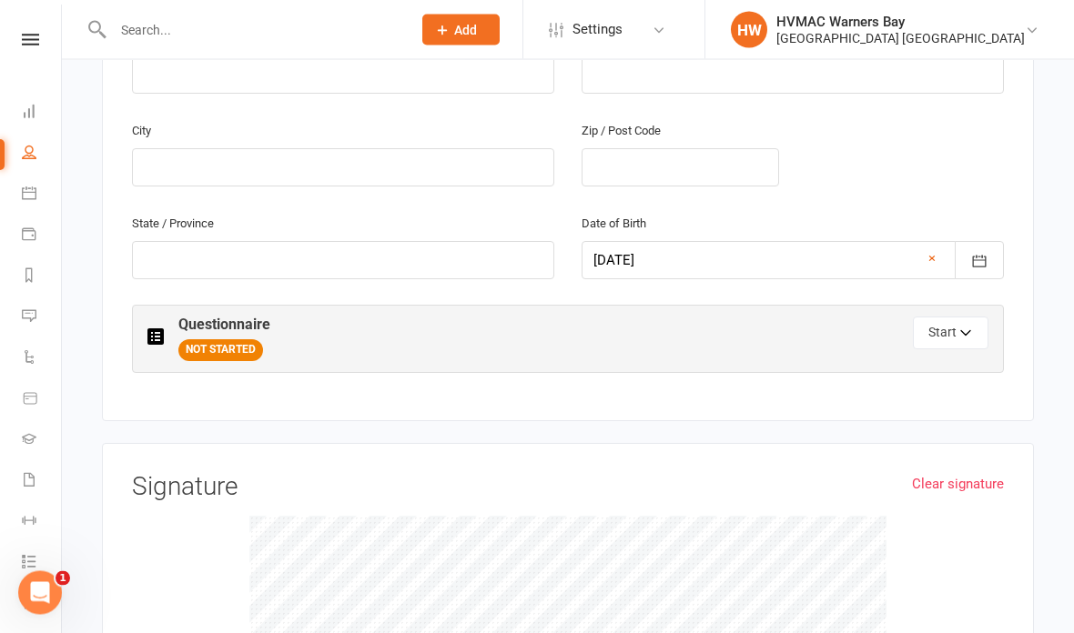
click at [945, 326] on button "Start" at bounding box center [951, 334] width 76 height 33
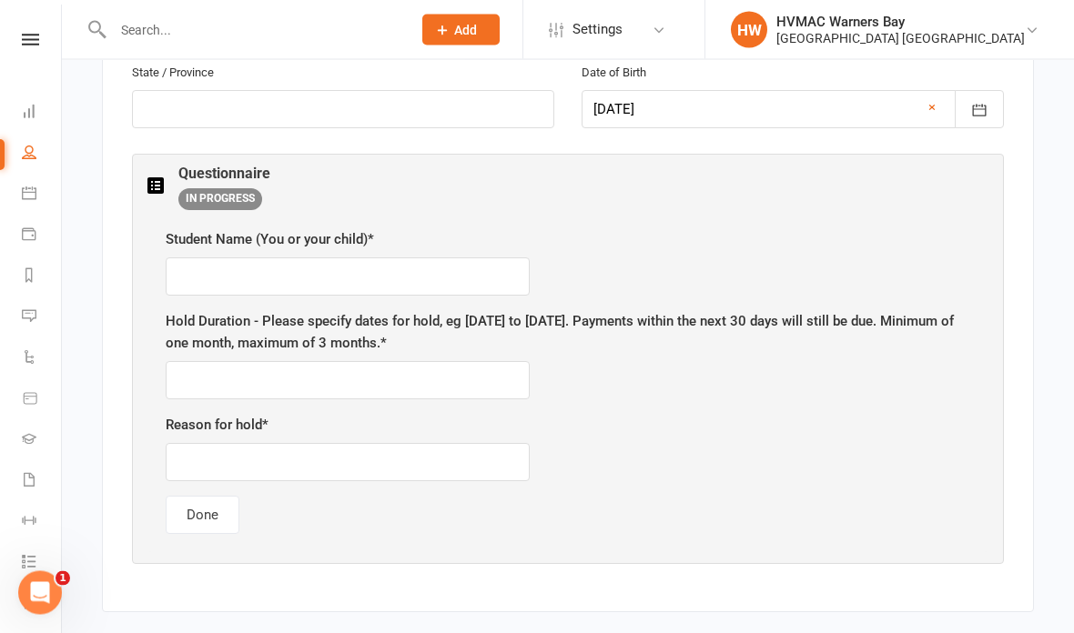
scroll to position [908, 0]
click at [398, 265] on input "text" at bounding box center [348, 277] width 364 height 38
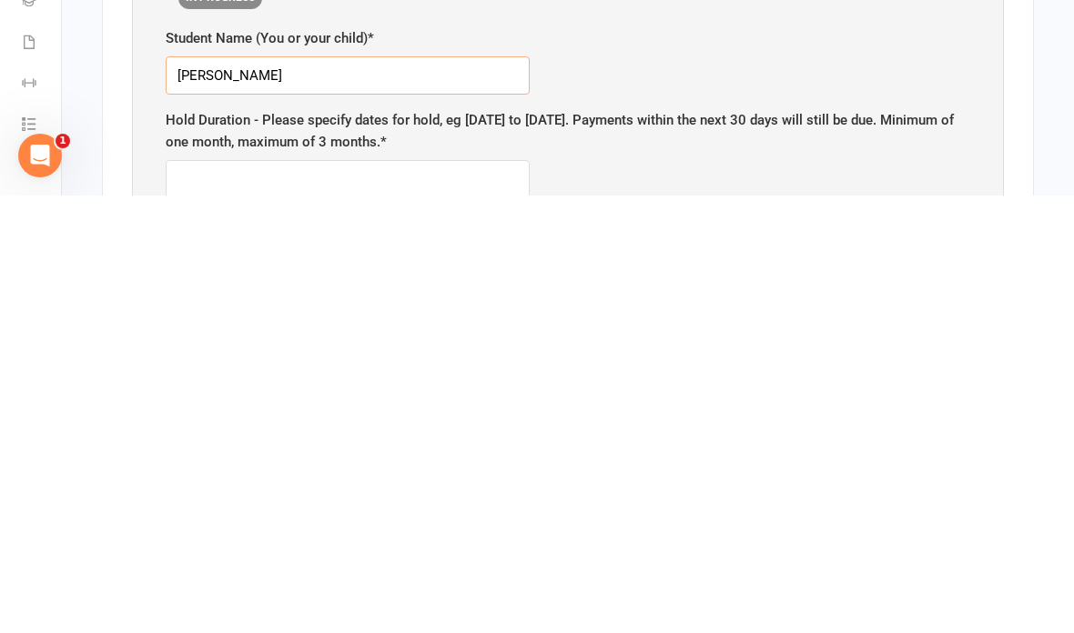
scroll to position [674, 0]
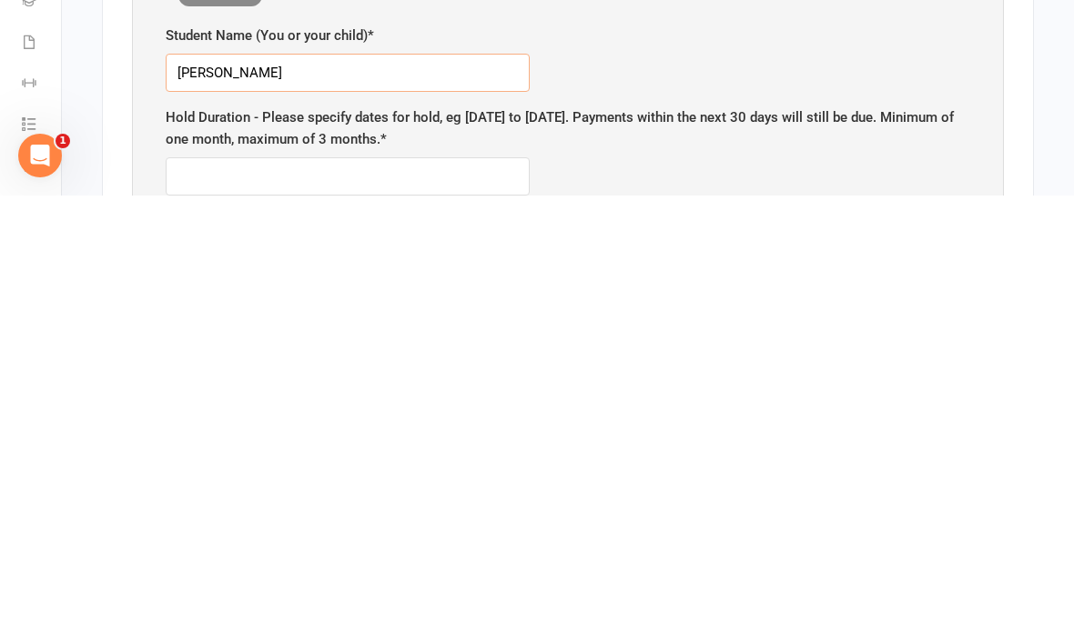
type input "[PERSON_NAME]"
click at [450, 595] on input "text" at bounding box center [348, 614] width 364 height 38
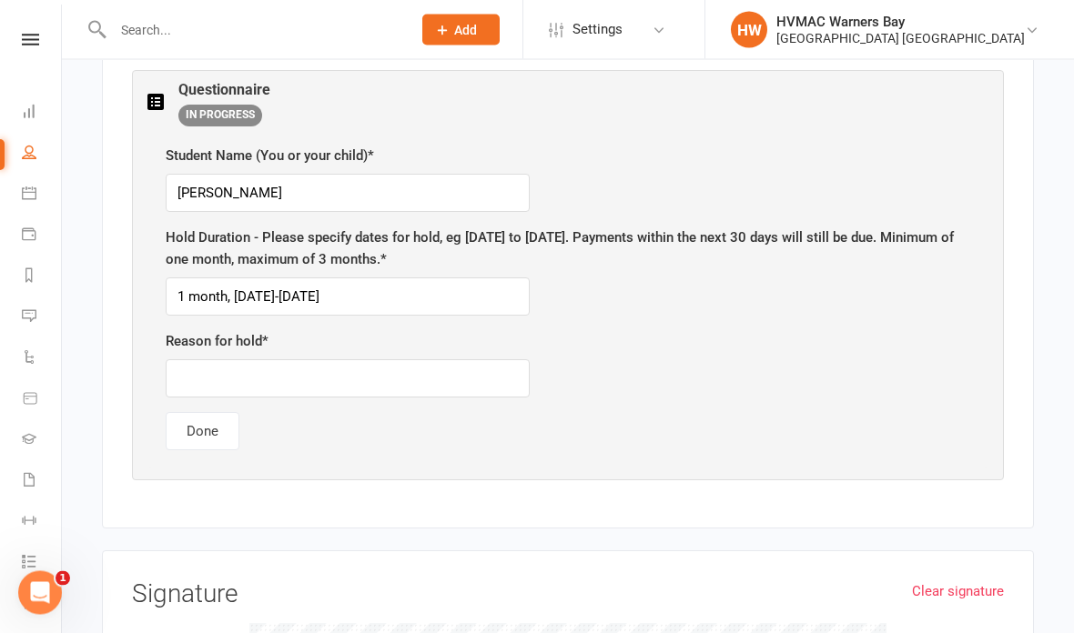
scroll to position [993, 0]
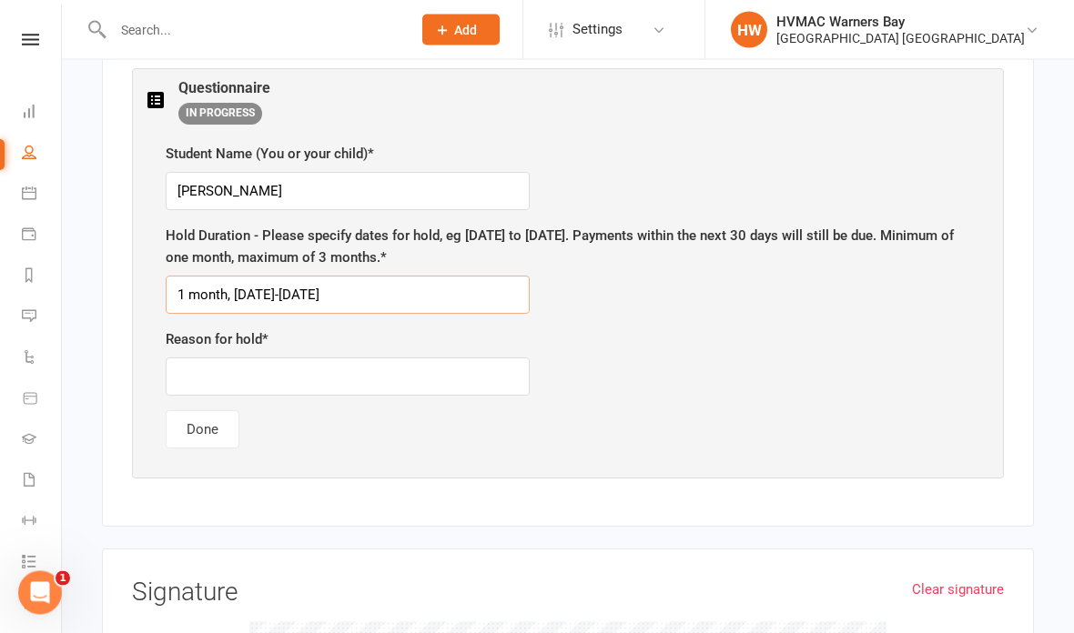
type input "1 month, 13/12/25-10/01/2026"
click at [420, 365] on input "text" at bounding box center [348, 378] width 364 height 38
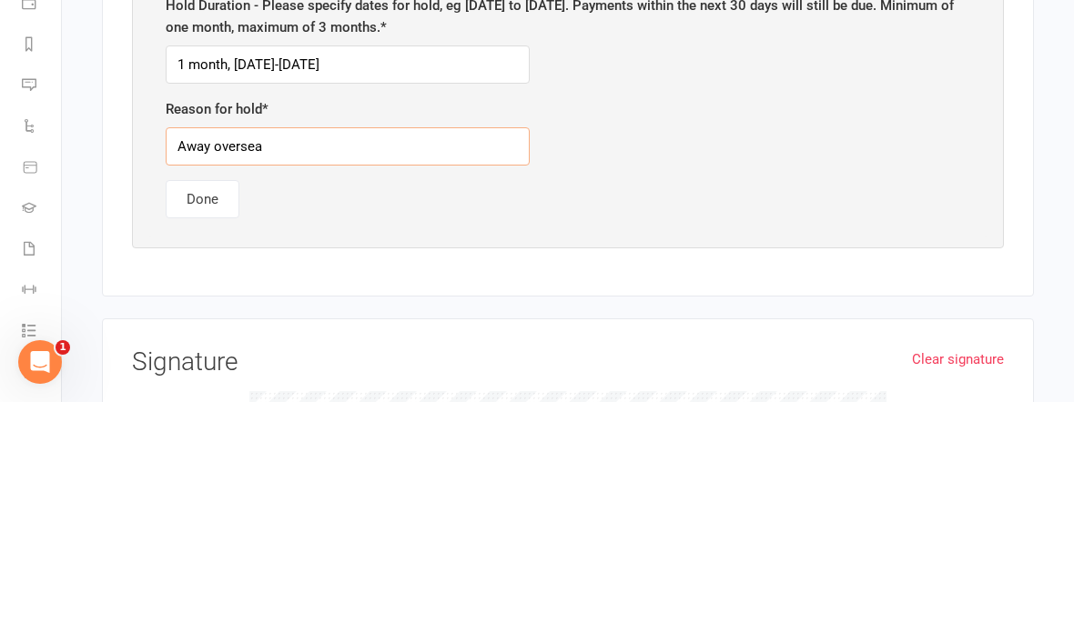
type input "Away overseas"
click at [184, 411] on button "Done" at bounding box center [203, 430] width 74 height 38
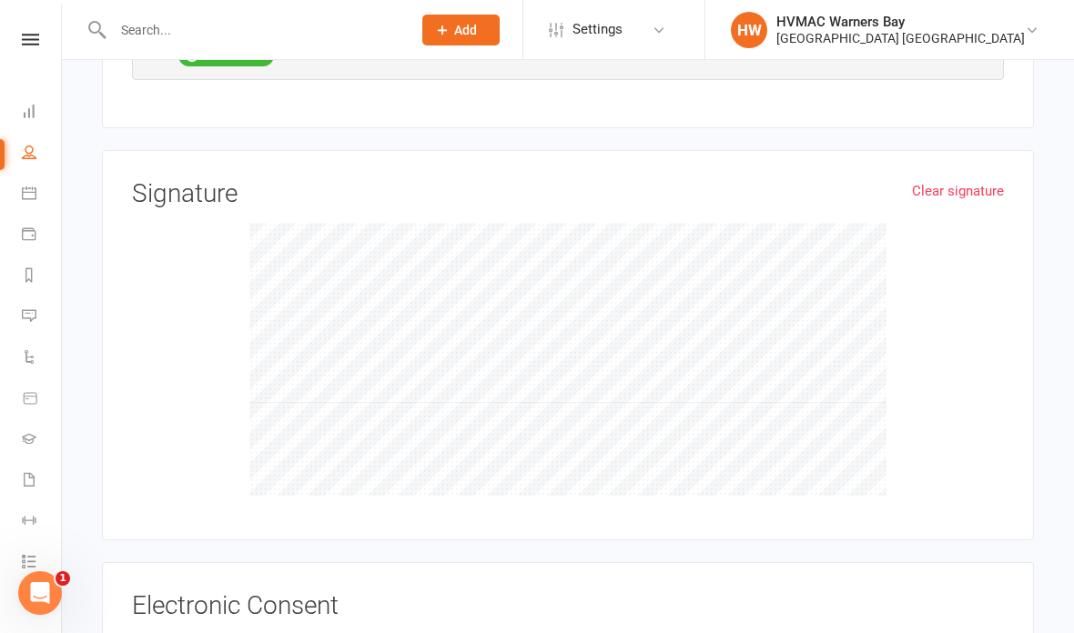
scroll to position [1053, 0]
click at [134, 632] on input "I, Eleanor Kozak , authorise for my payments to be held for the time specified,…" at bounding box center [138, 632] width 12 height 0
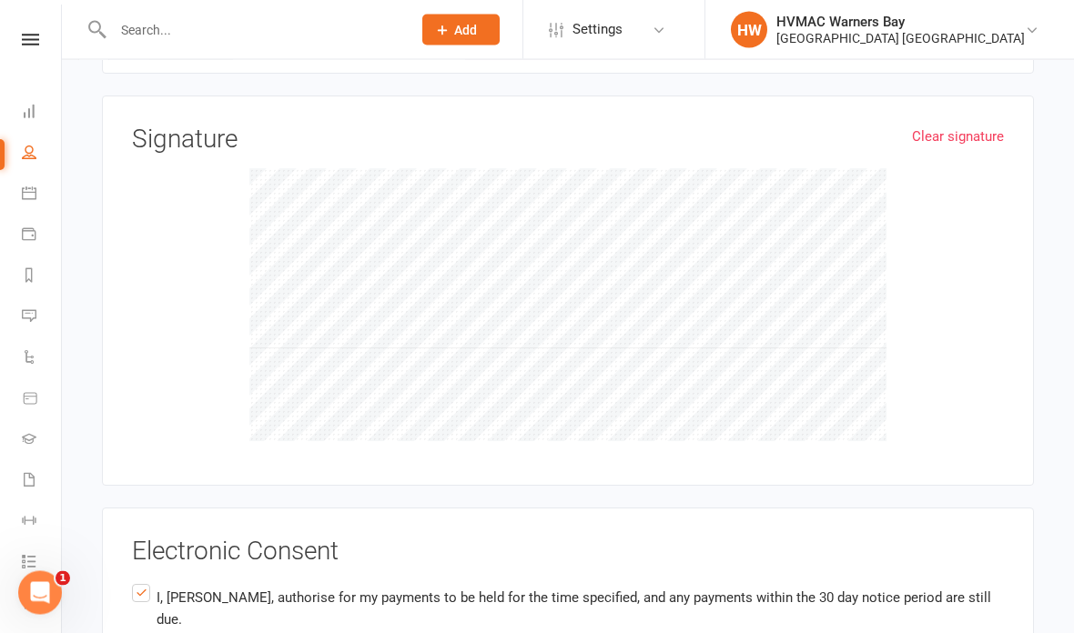
scroll to position [1232, 0]
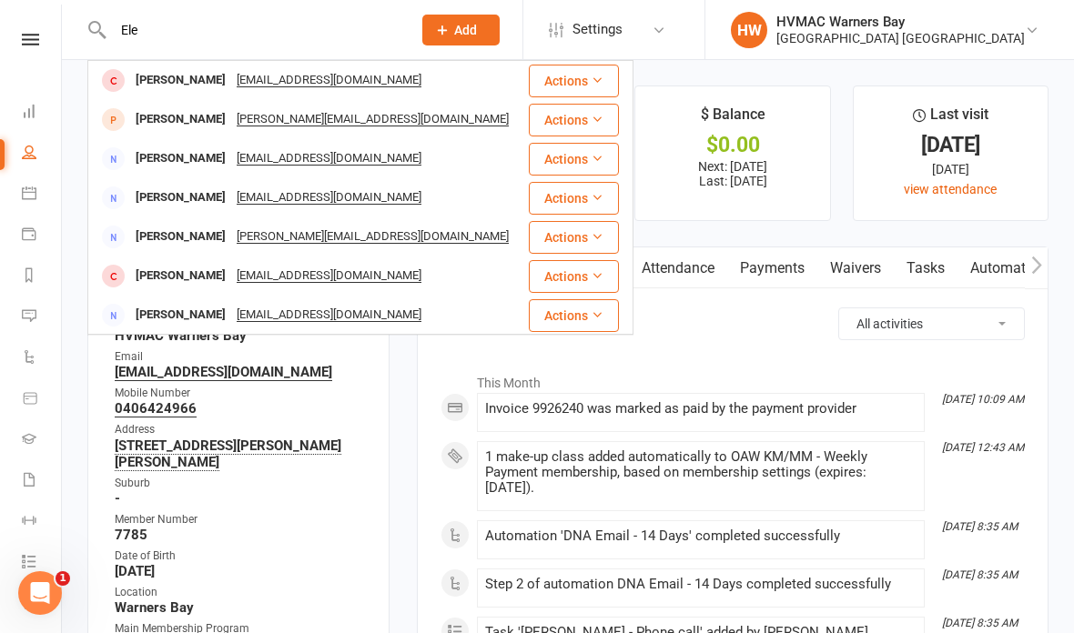
type input "Ele"
click at [340, 119] on div "[PERSON_NAME][EMAIL_ADDRESS][DOMAIN_NAME]" at bounding box center [372, 119] width 283 height 26
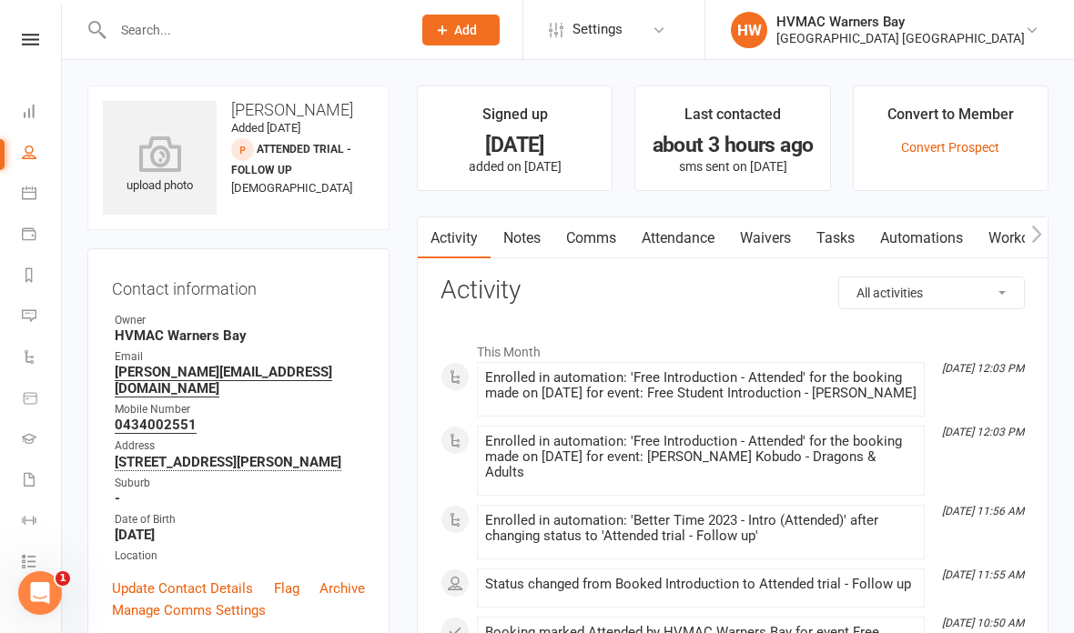
click at [771, 234] on link "Waivers" at bounding box center [765, 239] width 76 height 42
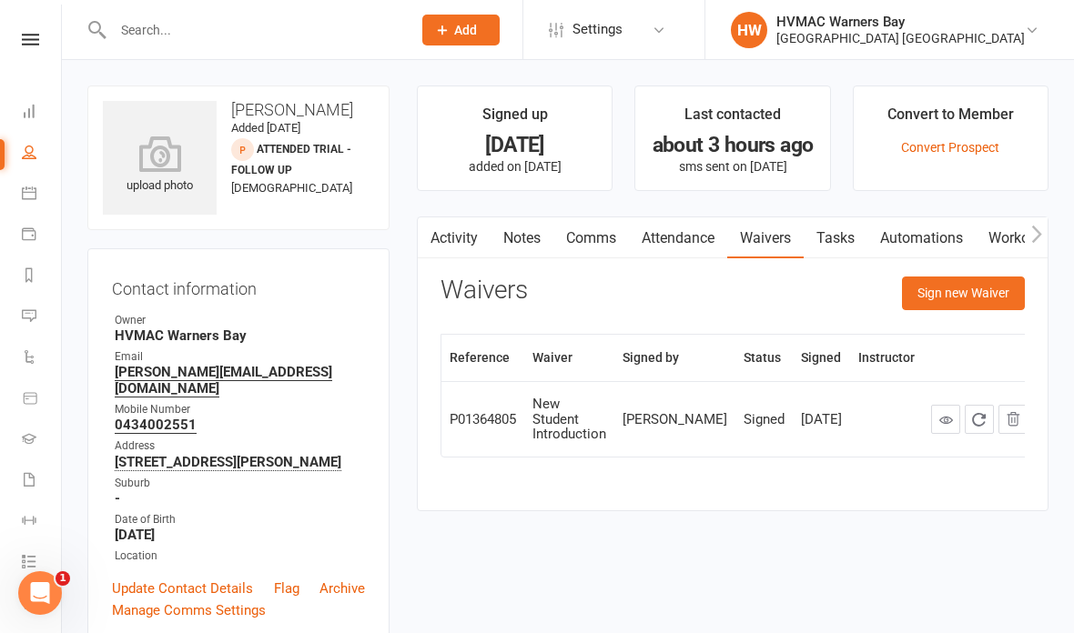
click at [966, 296] on button "Sign new Waiver" at bounding box center [963, 293] width 123 height 33
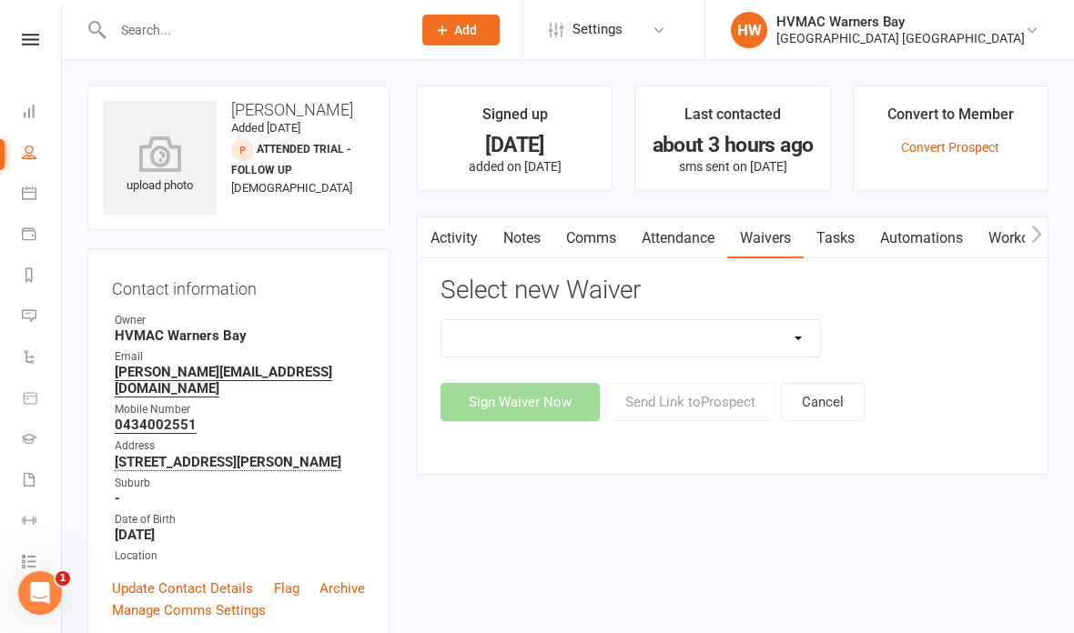
click at [620, 342] on select "Cancellation Form Cancellation Form - Kinder Kicks Fitness Challenge Goals Asse…" at bounding box center [630, 338] width 379 height 36
select select "5387"
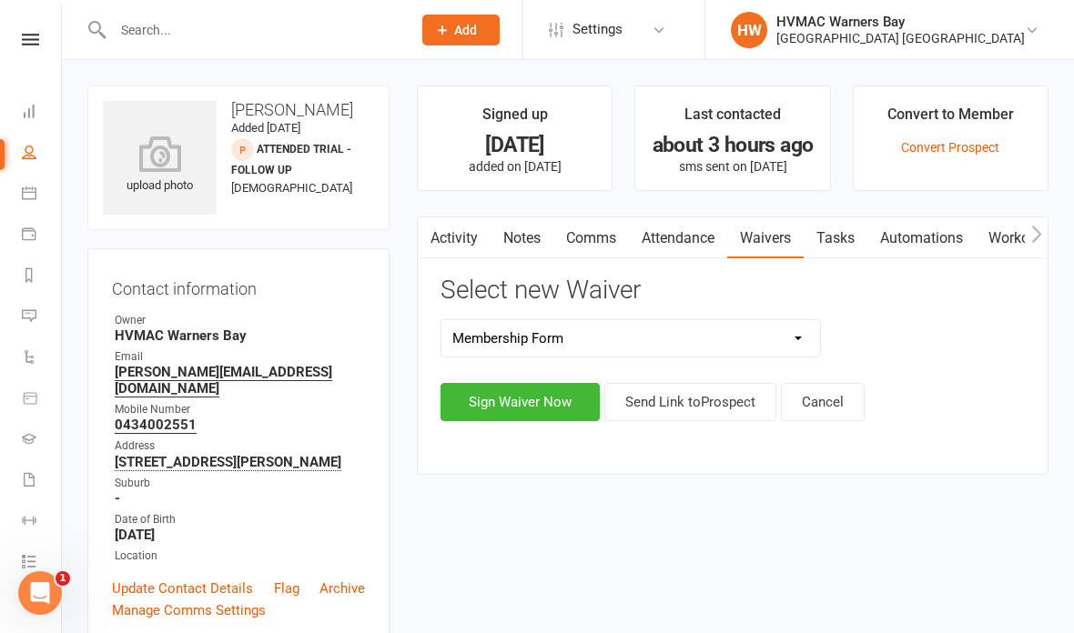
click at [540, 398] on button "Sign Waiver Now" at bounding box center [519, 402] width 159 height 38
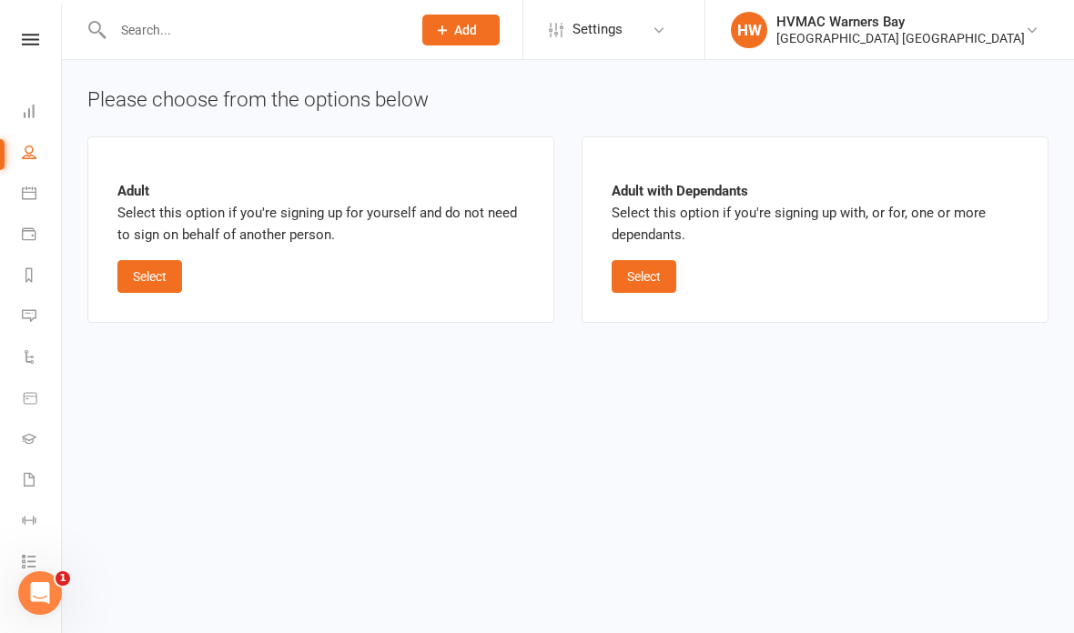
click at [161, 273] on button "Select" at bounding box center [149, 276] width 65 height 33
select select "bank_account"
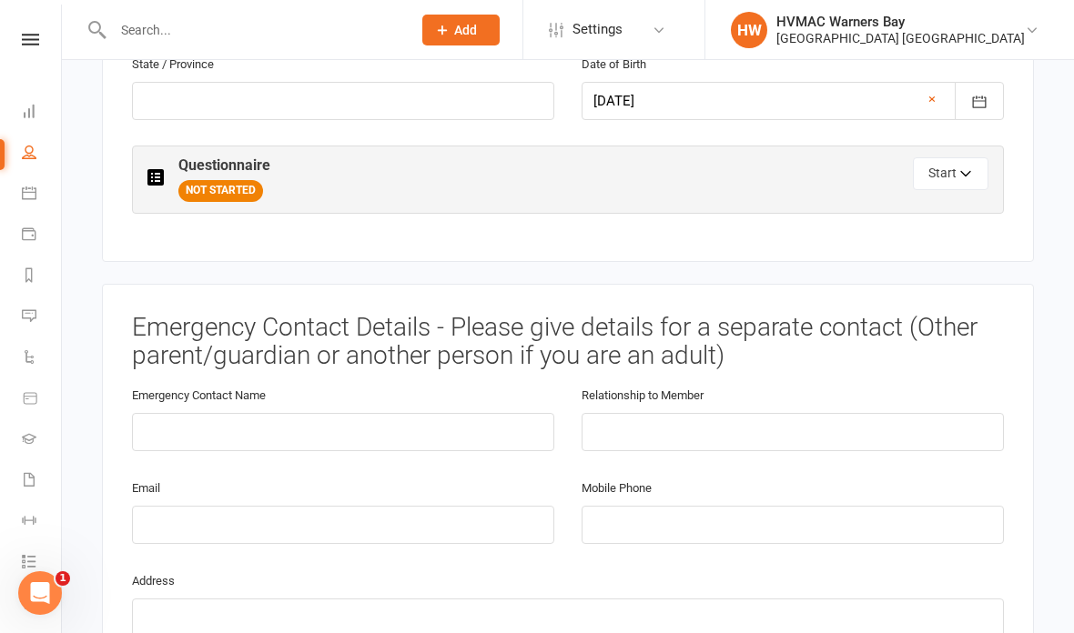
scroll to position [872, 0]
click at [965, 171] on icon "button" at bounding box center [966, 177] width 13 height 13
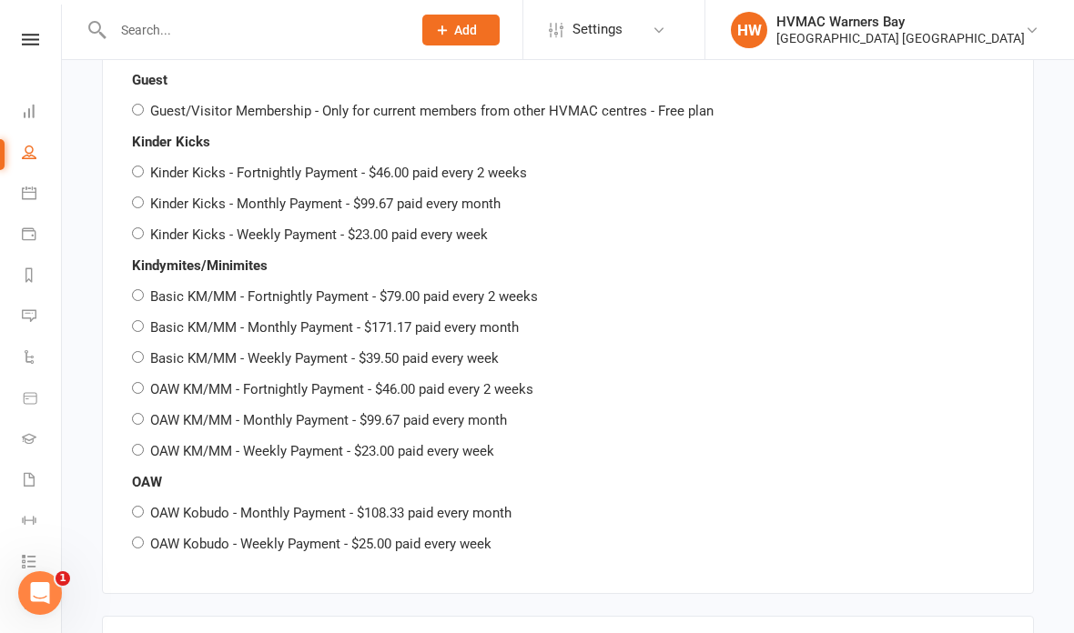
scroll to position [3187, 0]
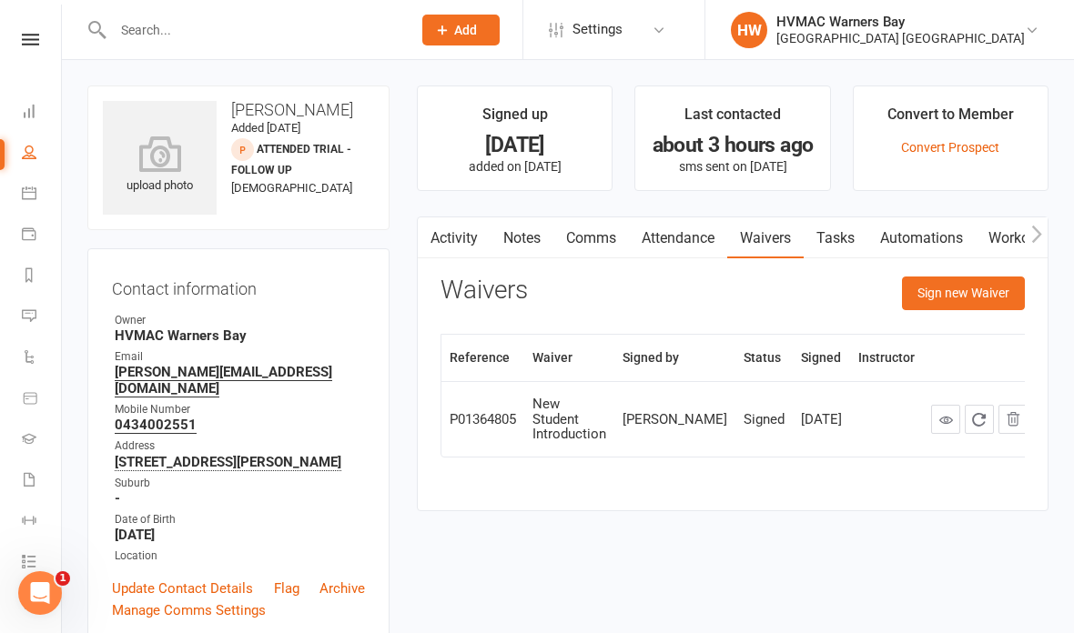
click at [983, 305] on button "Sign new Waiver" at bounding box center [963, 293] width 123 height 33
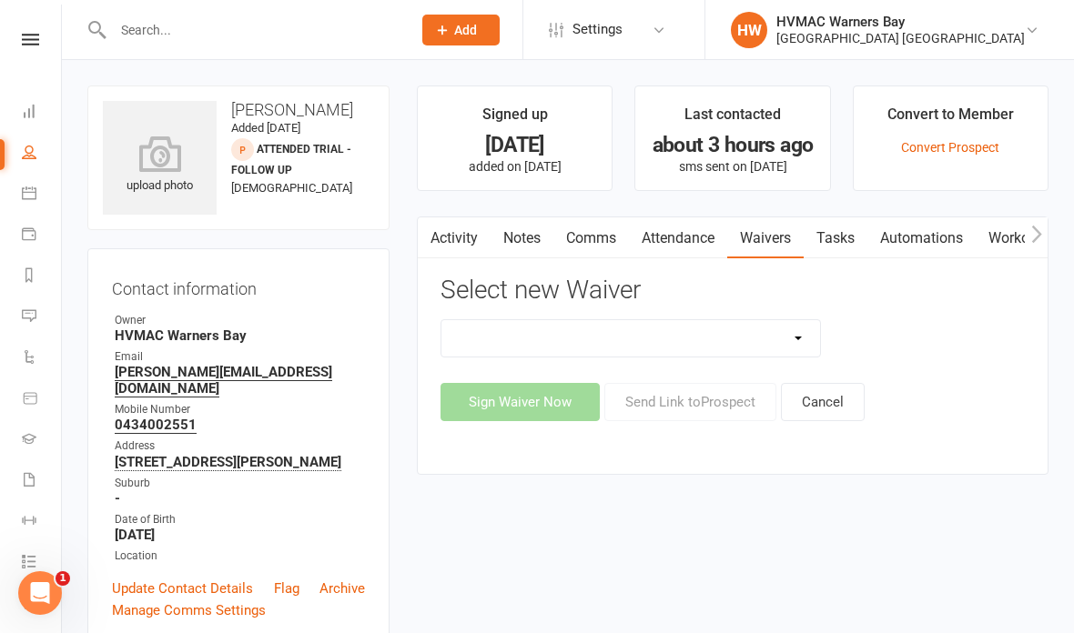
click at [683, 335] on select "Cancellation Form Cancellation Form - Kinder Kicks Fitness Challenge Goals Asse…" at bounding box center [630, 338] width 379 height 36
select select "5537"
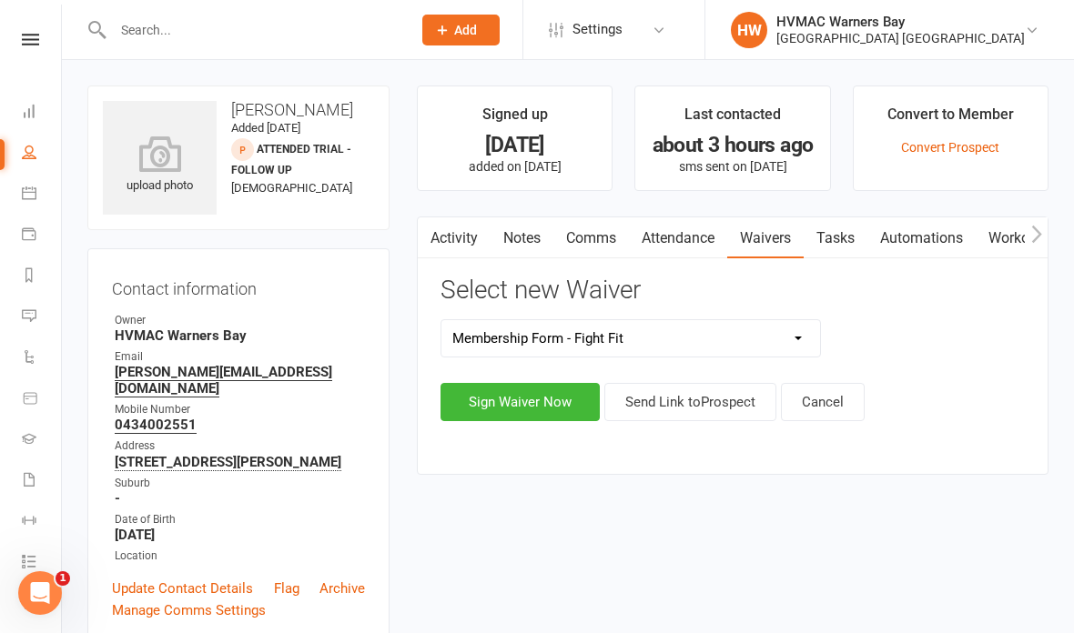
click at [532, 408] on button "Sign Waiver Now" at bounding box center [519, 402] width 159 height 38
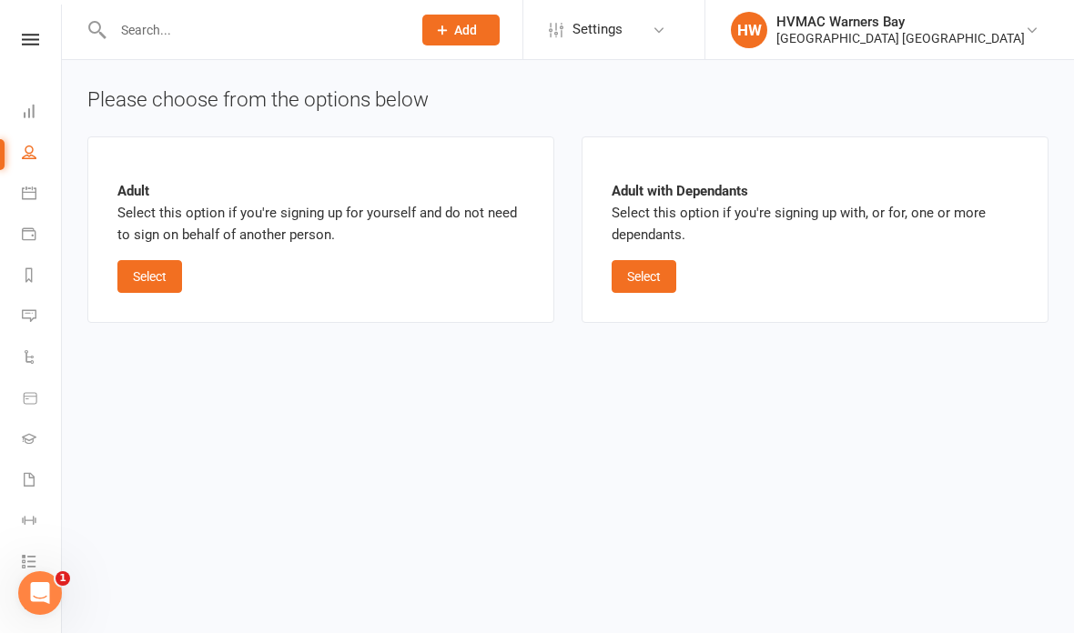
click at [167, 272] on button "Select" at bounding box center [149, 276] width 65 height 33
select select "bank_account"
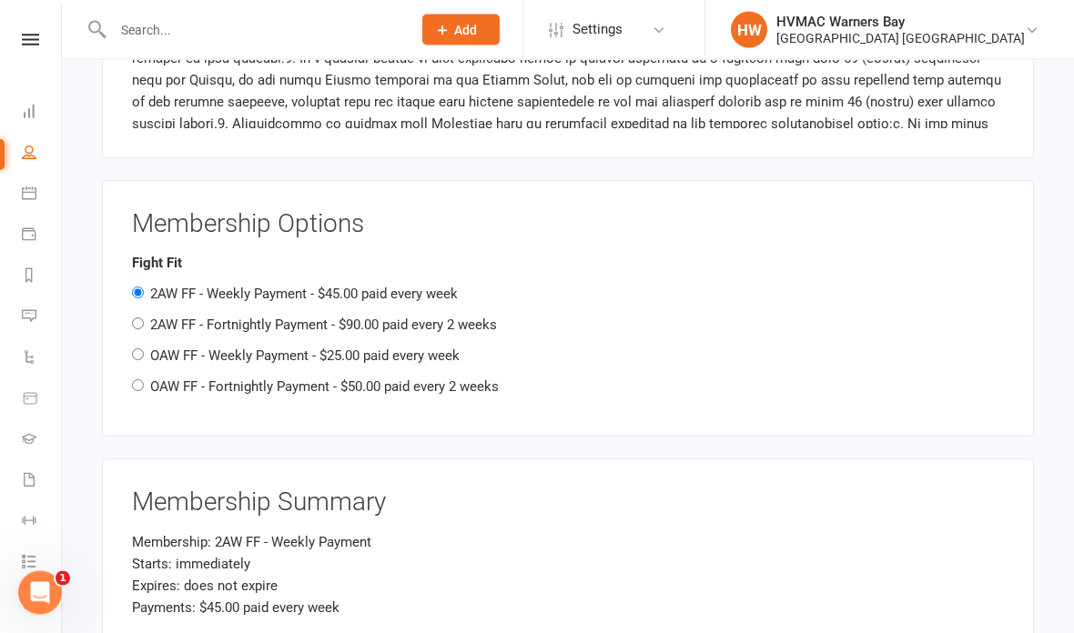
scroll to position [1992, 0]
